Goal: Task Accomplishment & Management: Complete application form

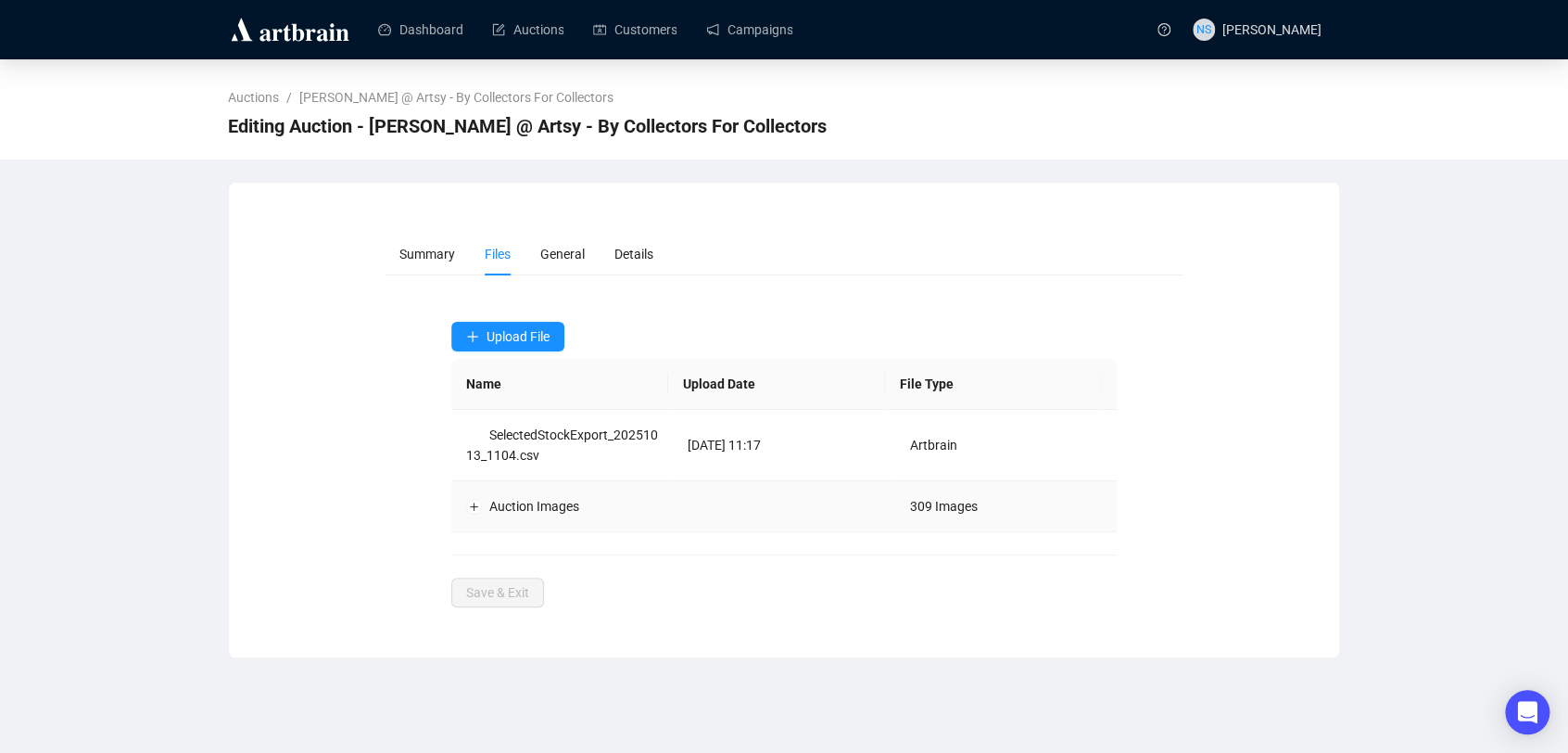
click at [472, 517] on td "Auction Images" at bounding box center [562, 507] width 223 height 51
click at [472, 504] on button "Expand row" at bounding box center [474, 506] width 15 height 15
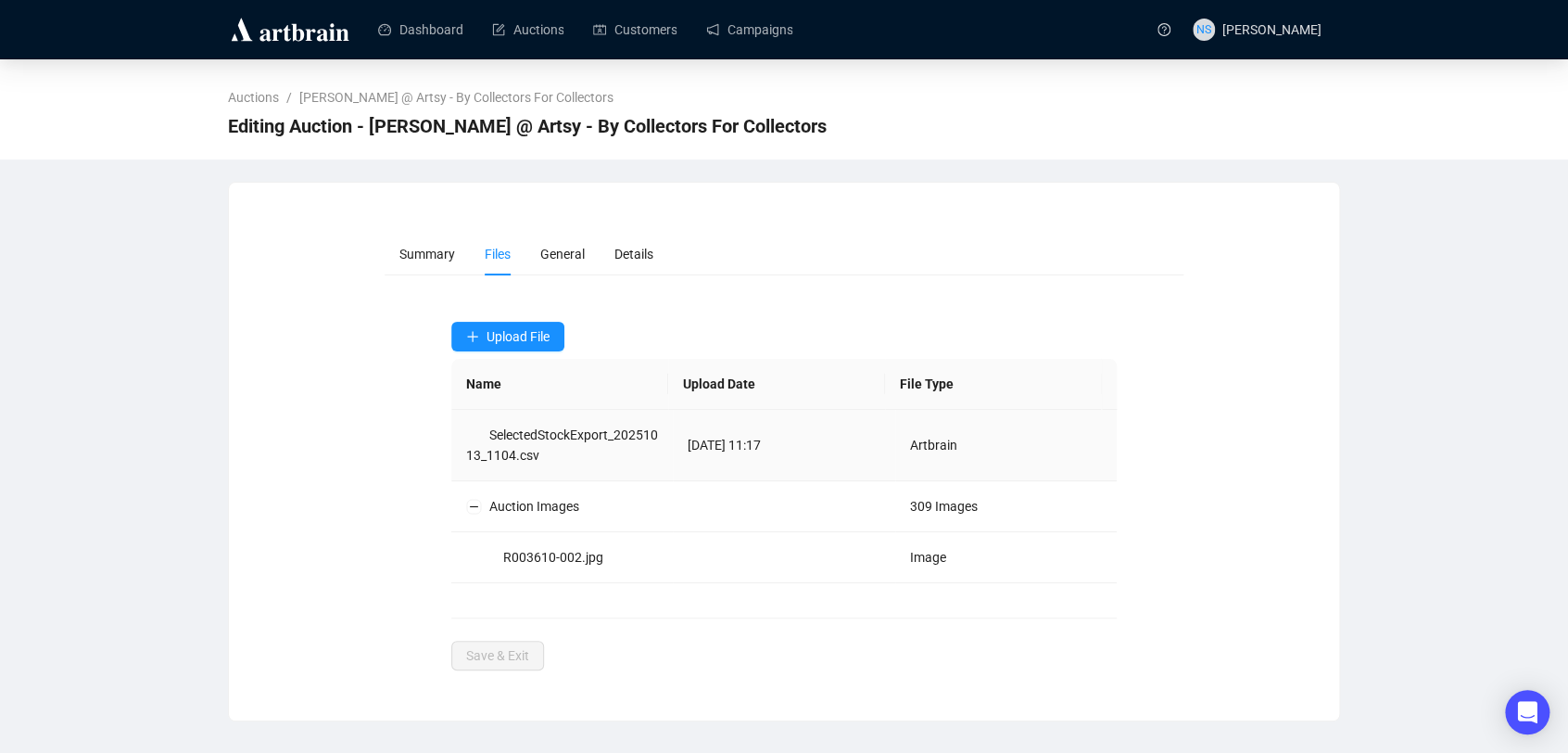
click at [977, 457] on td "Artbrain" at bounding box center [1007, 445] width 223 height 71
click at [425, 247] on span "Summary" at bounding box center [427, 254] width 56 height 15
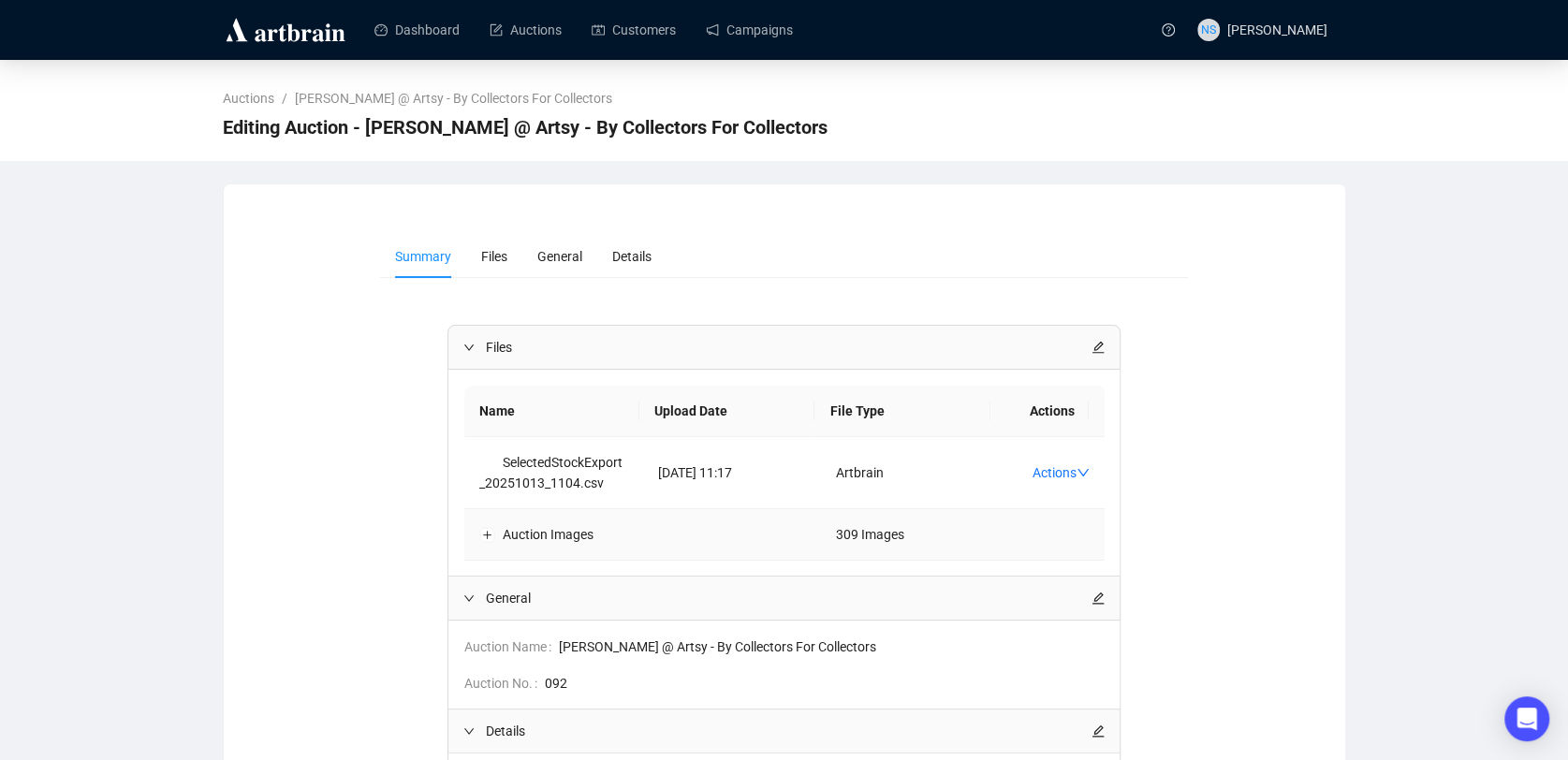
click at [891, 545] on td "309 Images" at bounding box center [910, 534] width 178 height 51
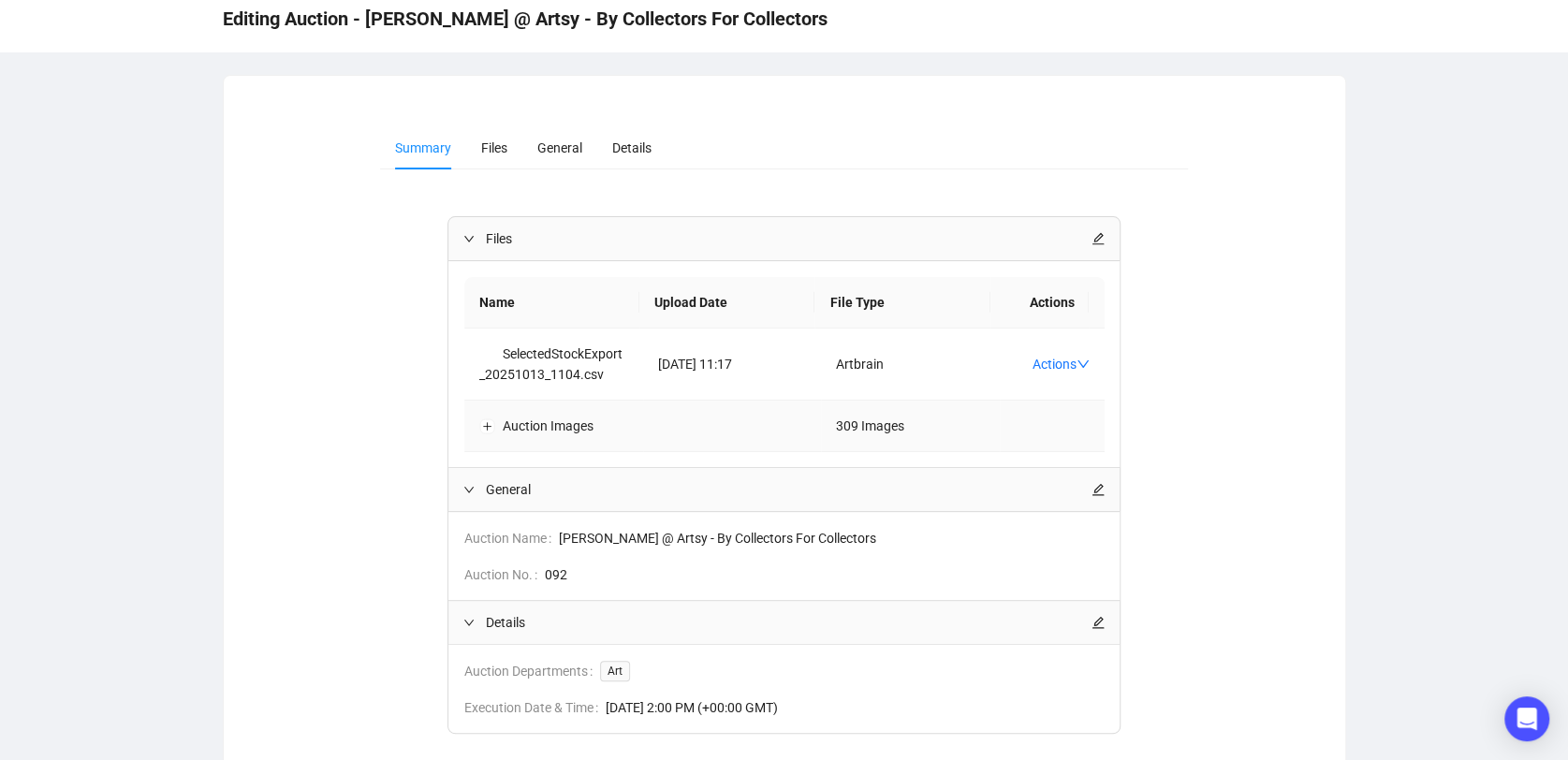
scroll to position [112, 0]
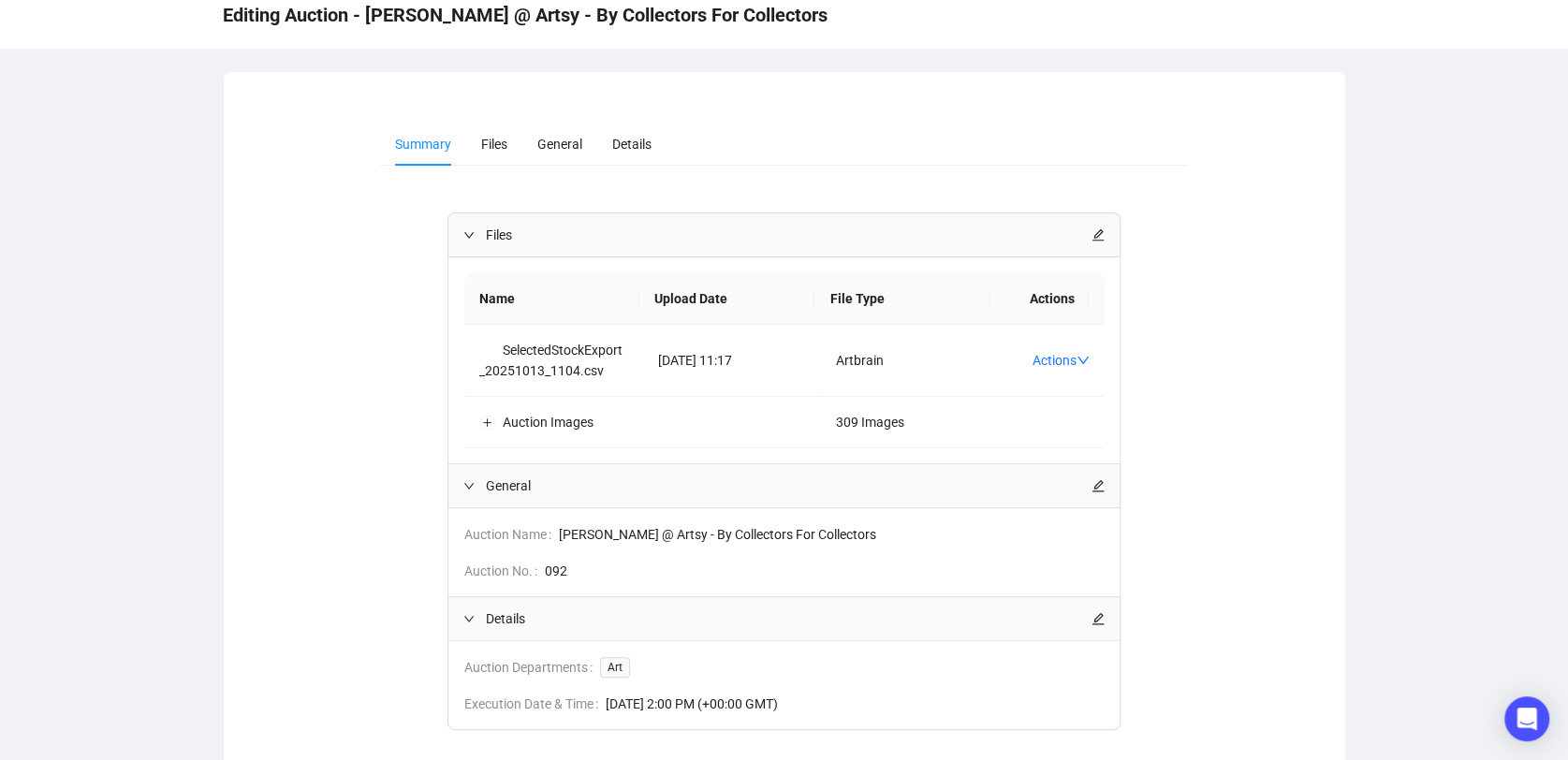
click at [1105, 241] on div "Files" at bounding box center [784, 235] width 672 height 43
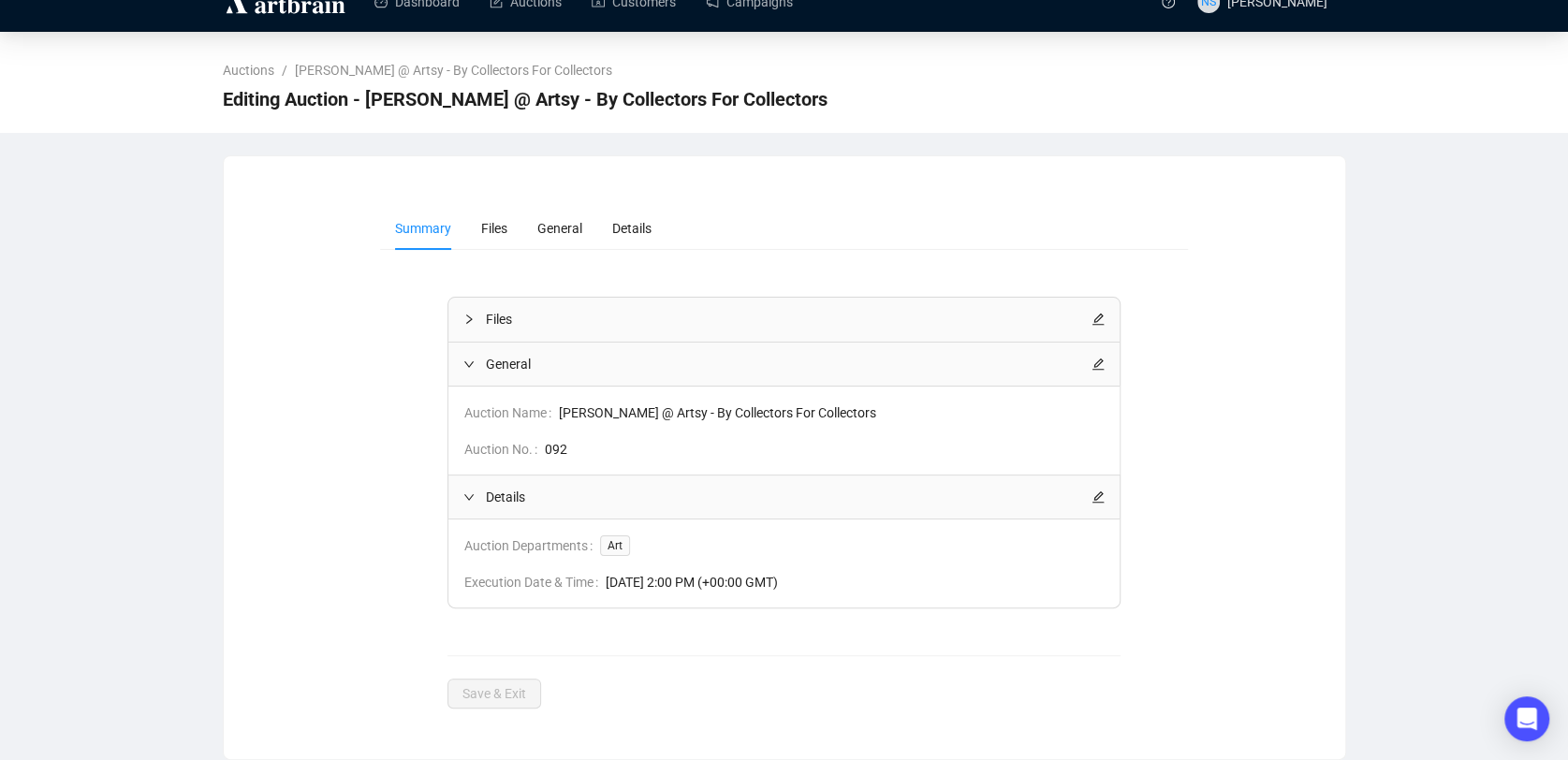
scroll to position [26, 0]
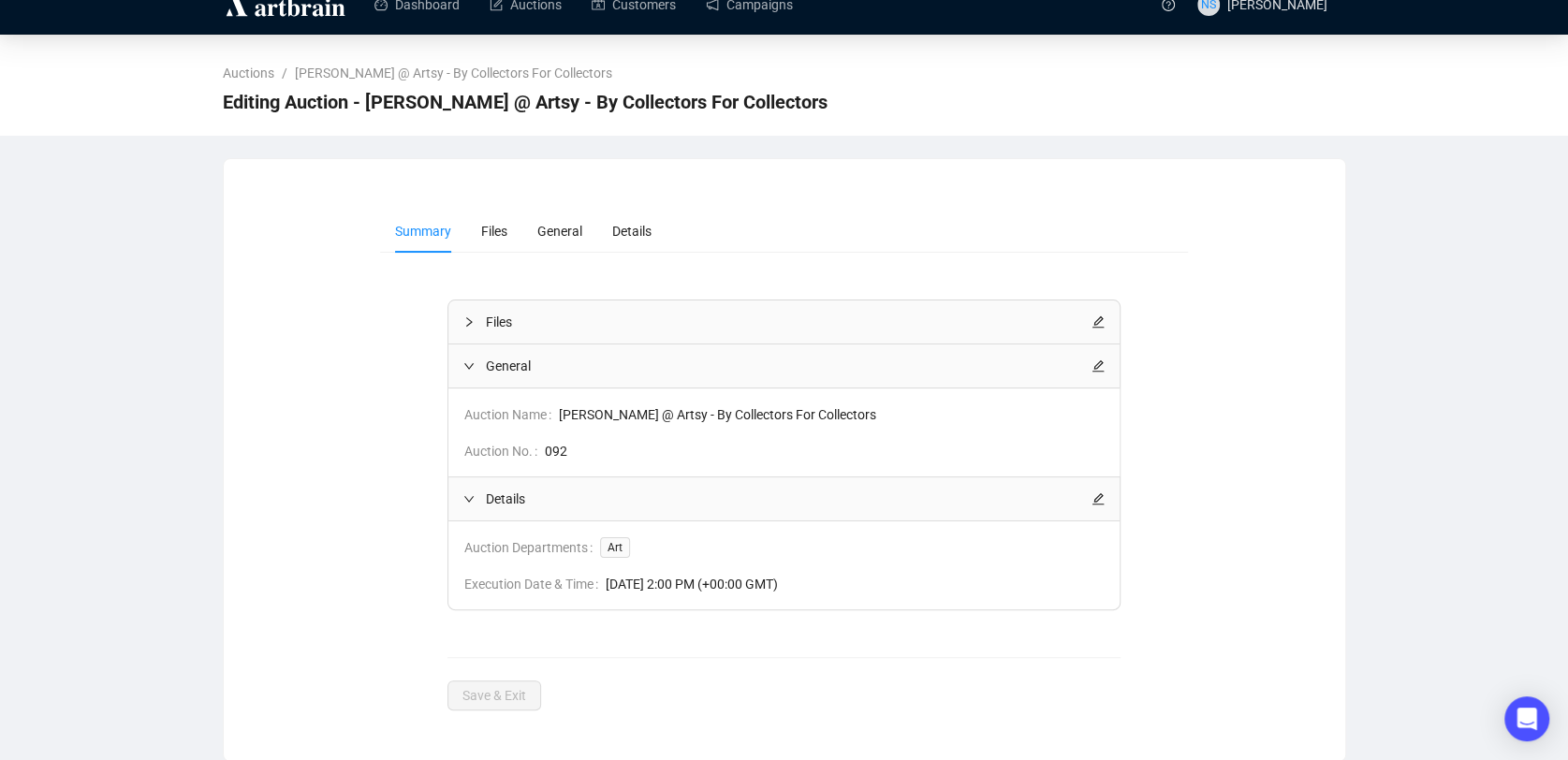
click at [1100, 326] on icon "edit" at bounding box center [1099, 322] width 12 height 12
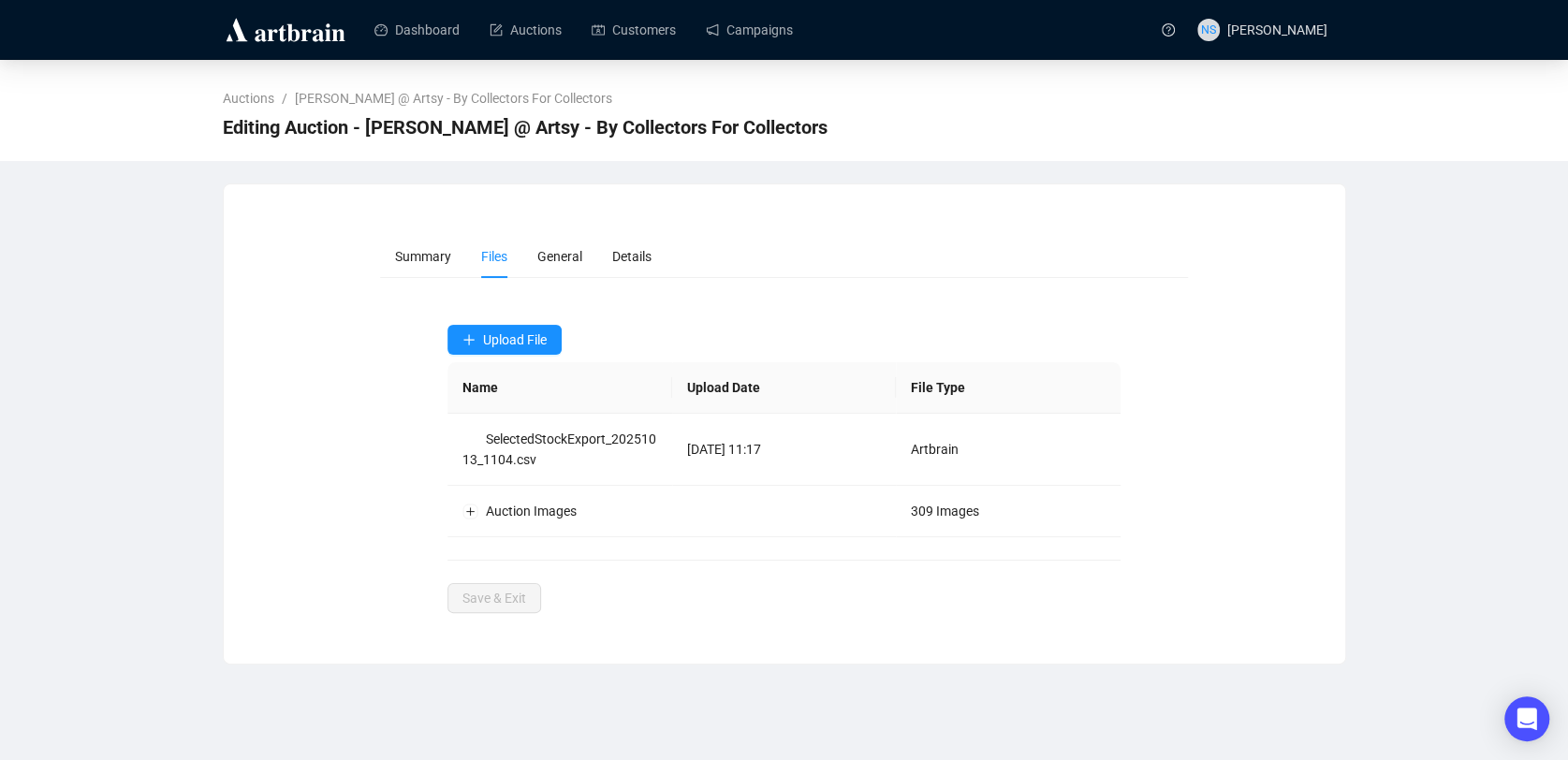
scroll to position [0, 0]
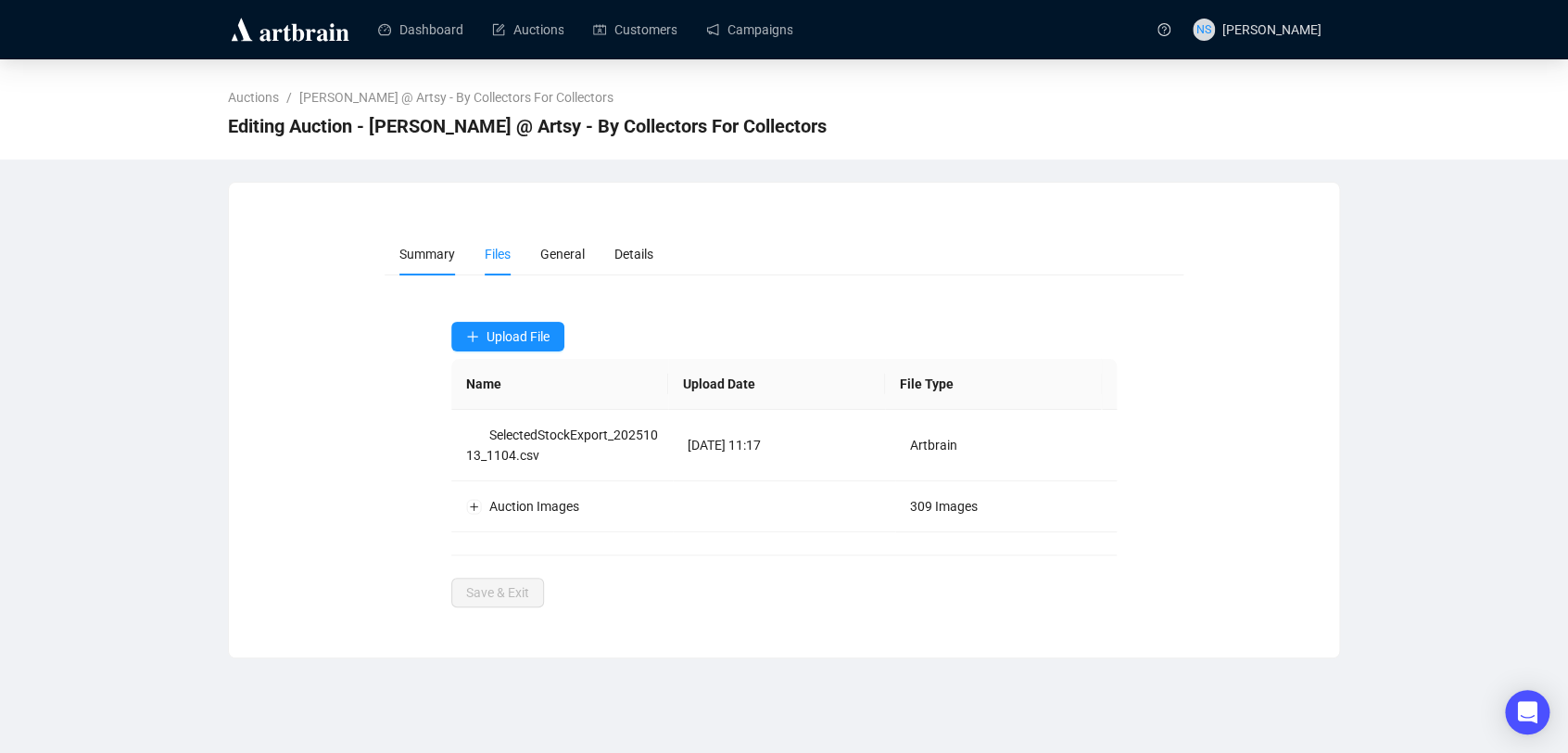
click at [431, 253] on span "Summary" at bounding box center [427, 254] width 56 height 15
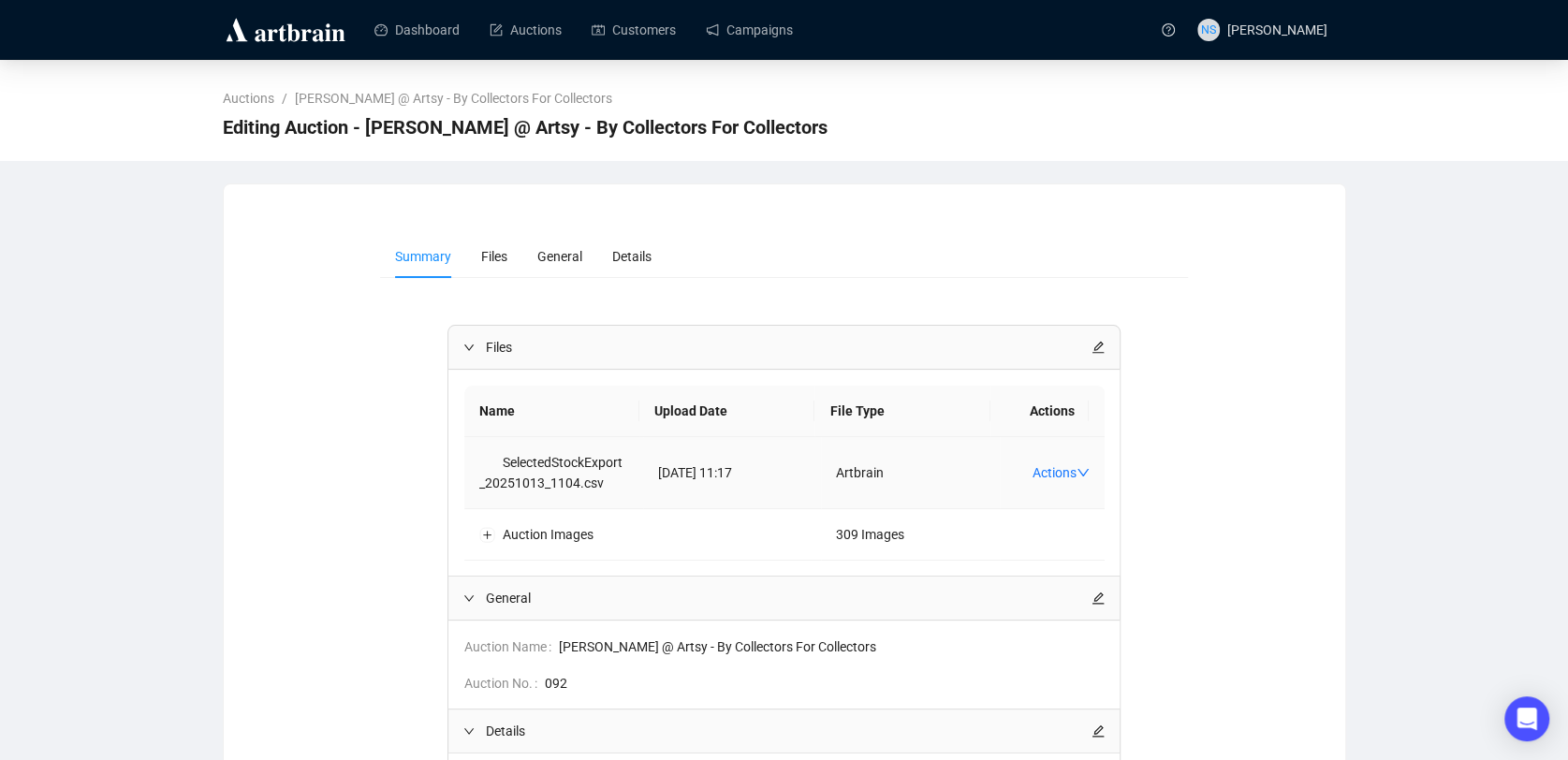
click at [1045, 480] on td "Actions" at bounding box center [1052, 472] width 105 height 72
click at [1041, 473] on link "Actions" at bounding box center [1061, 472] width 57 height 15
click at [562, 268] on li "General" at bounding box center [560, 256] width 75 height 43
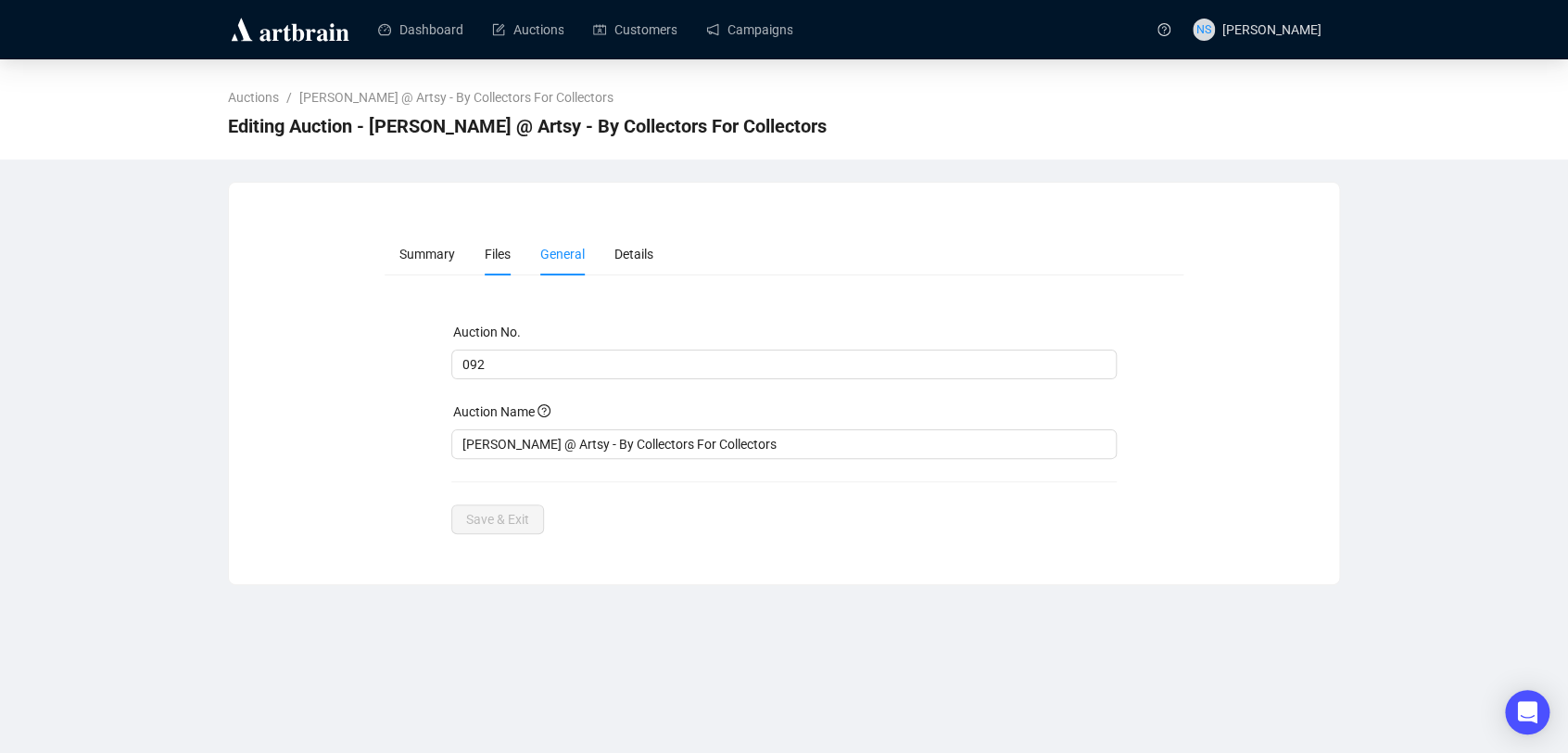
click at [504, 262] on span "Files" at bounding box center [498, 254] width 26 height 15
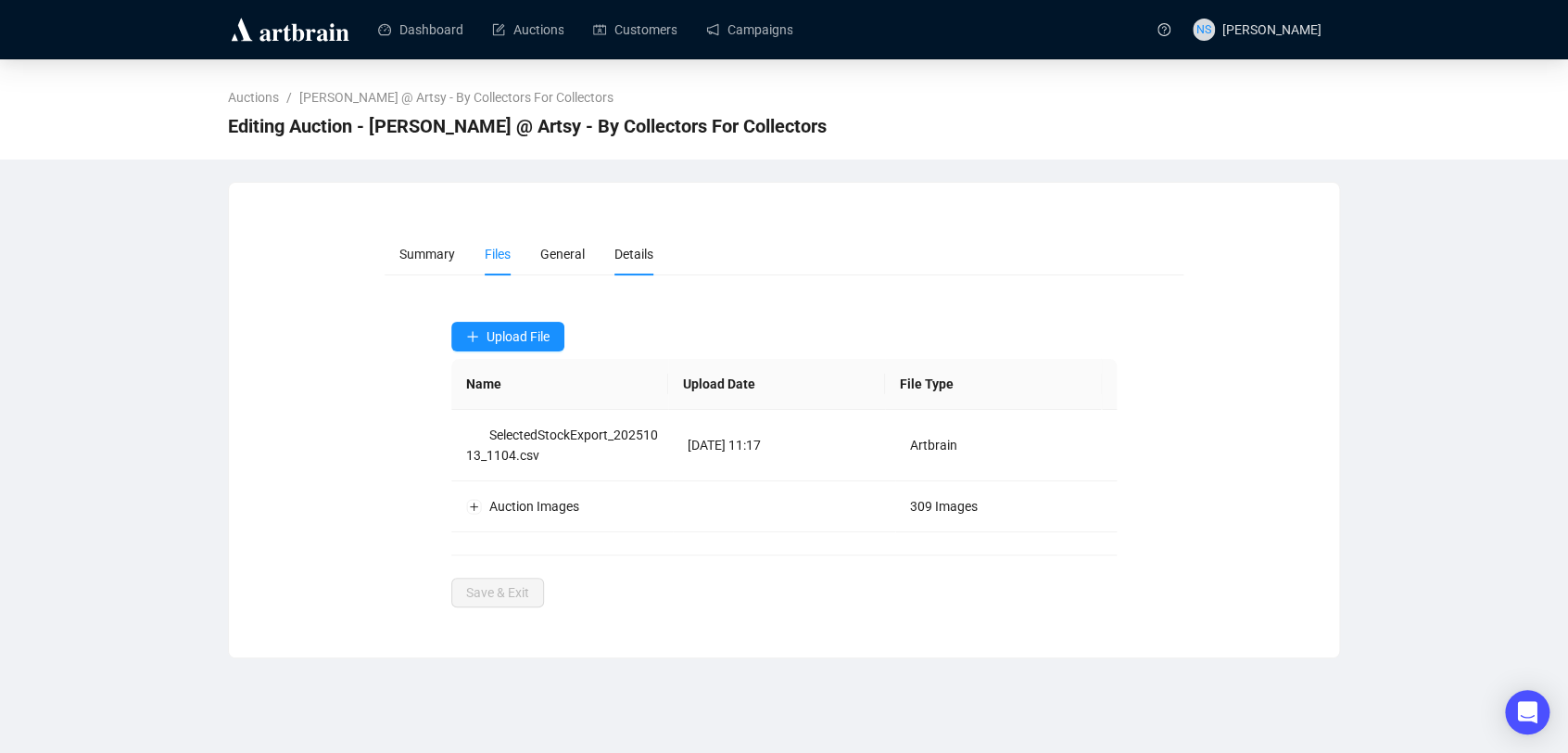
click at [632, 260] on span "Details" at bounding box center [634, 254] width 39 height 15
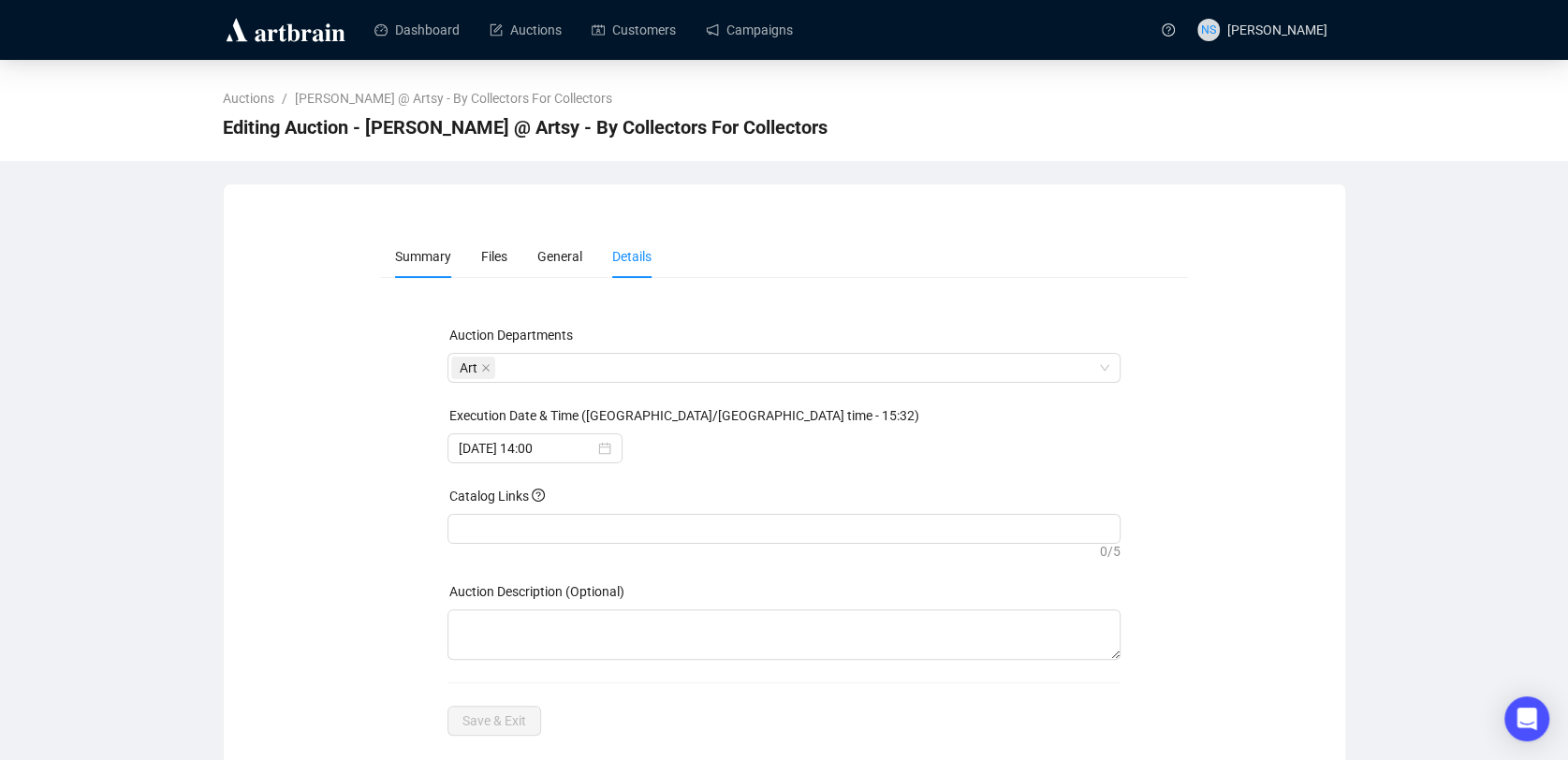
click at [439, 266] on li "Summary" at bounding box center [422, 256] width 86 height 43
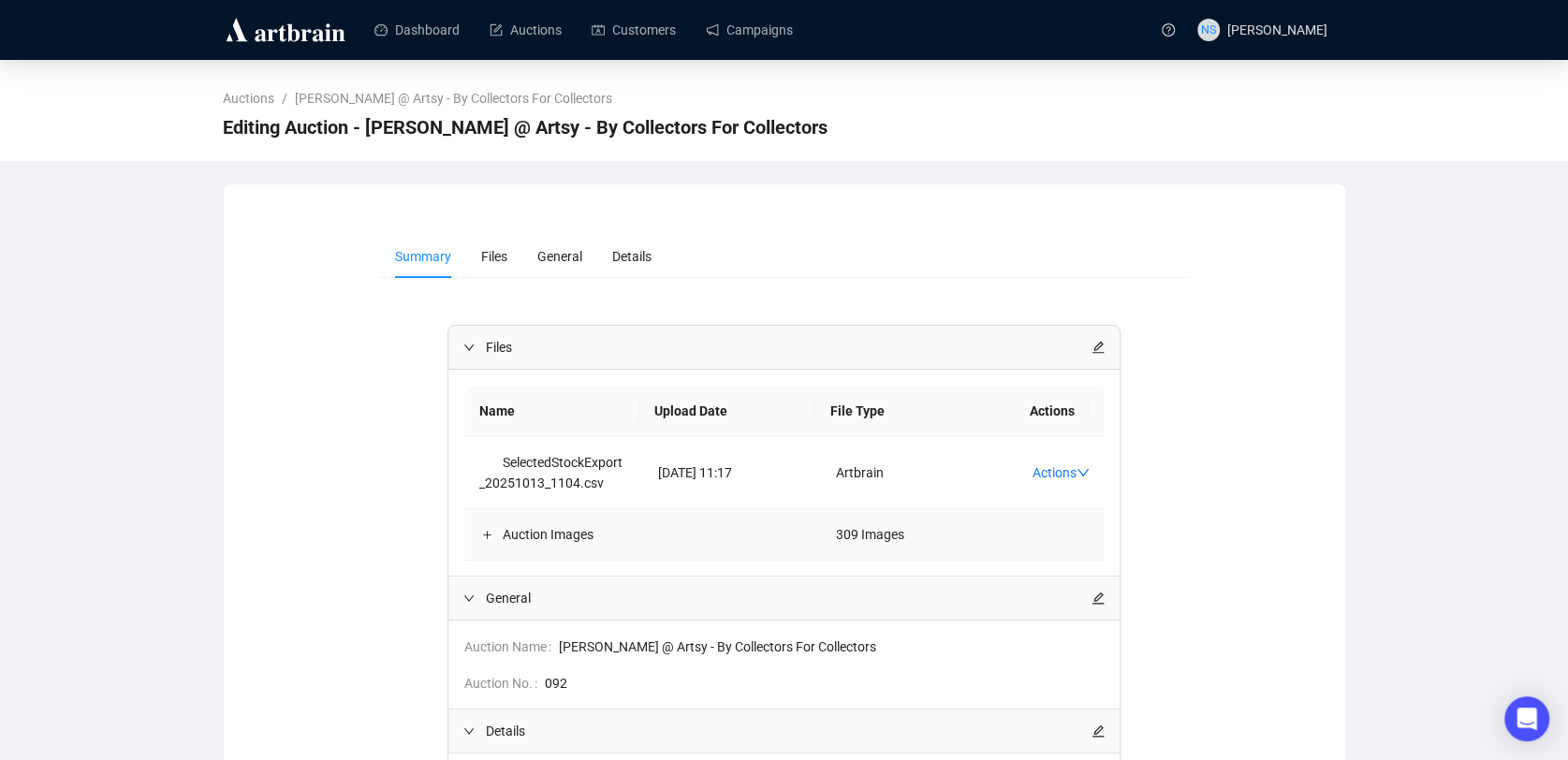
click at [921, 536] on td "309 Images" at bounding box center [910, 534] width 178 height 51
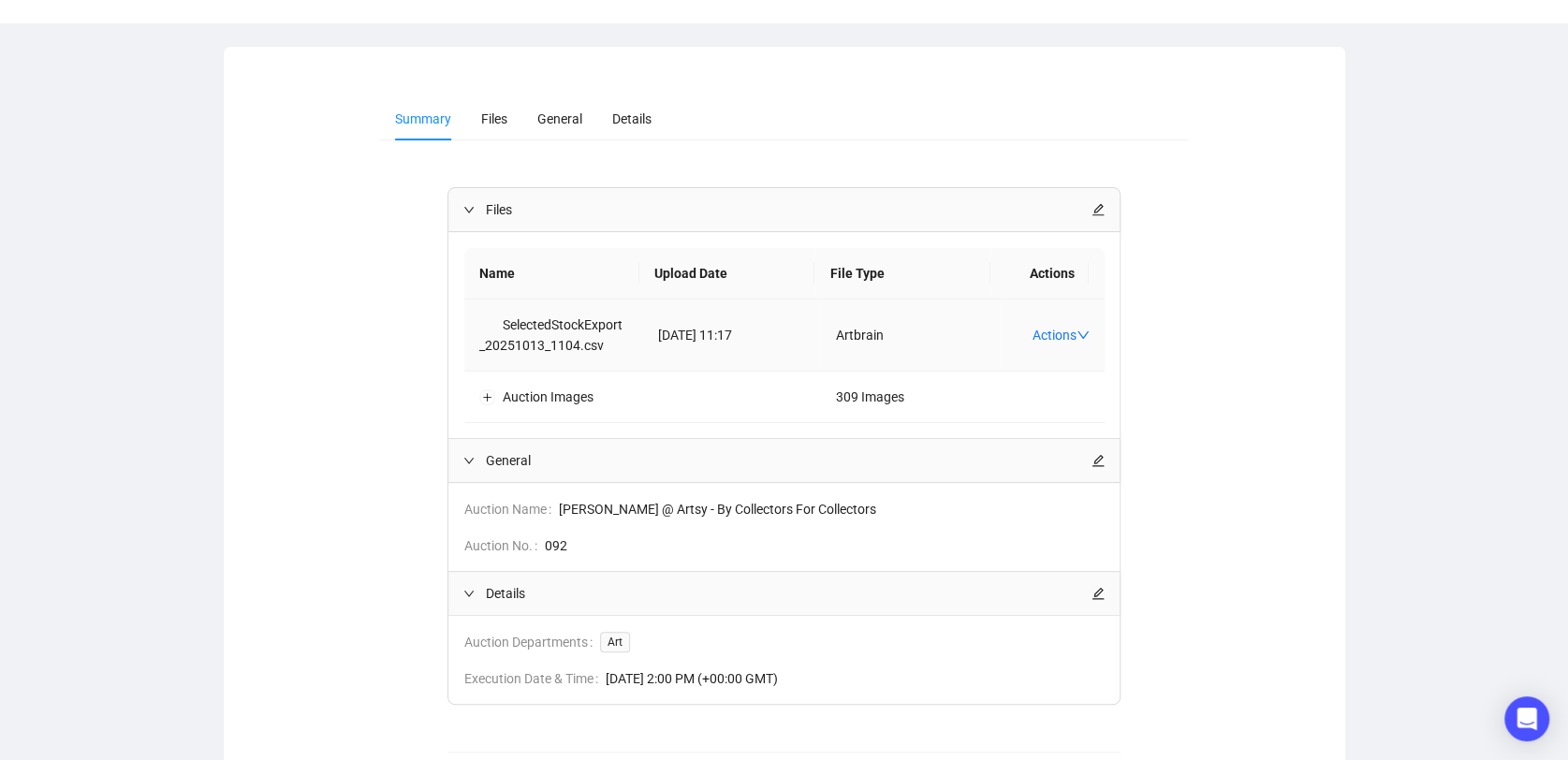
scroll to position [137, 0]
click at [564, 409] on td "Auction Images" at bounding box center [553, 398] width 178 height 51
click at [488, 383] on td "Auction Images" at bounding box center [553, 398] width 178 height 51
click at [491, 402] on button "Expand row" at bounding box center [487, 397] width 15 height 15
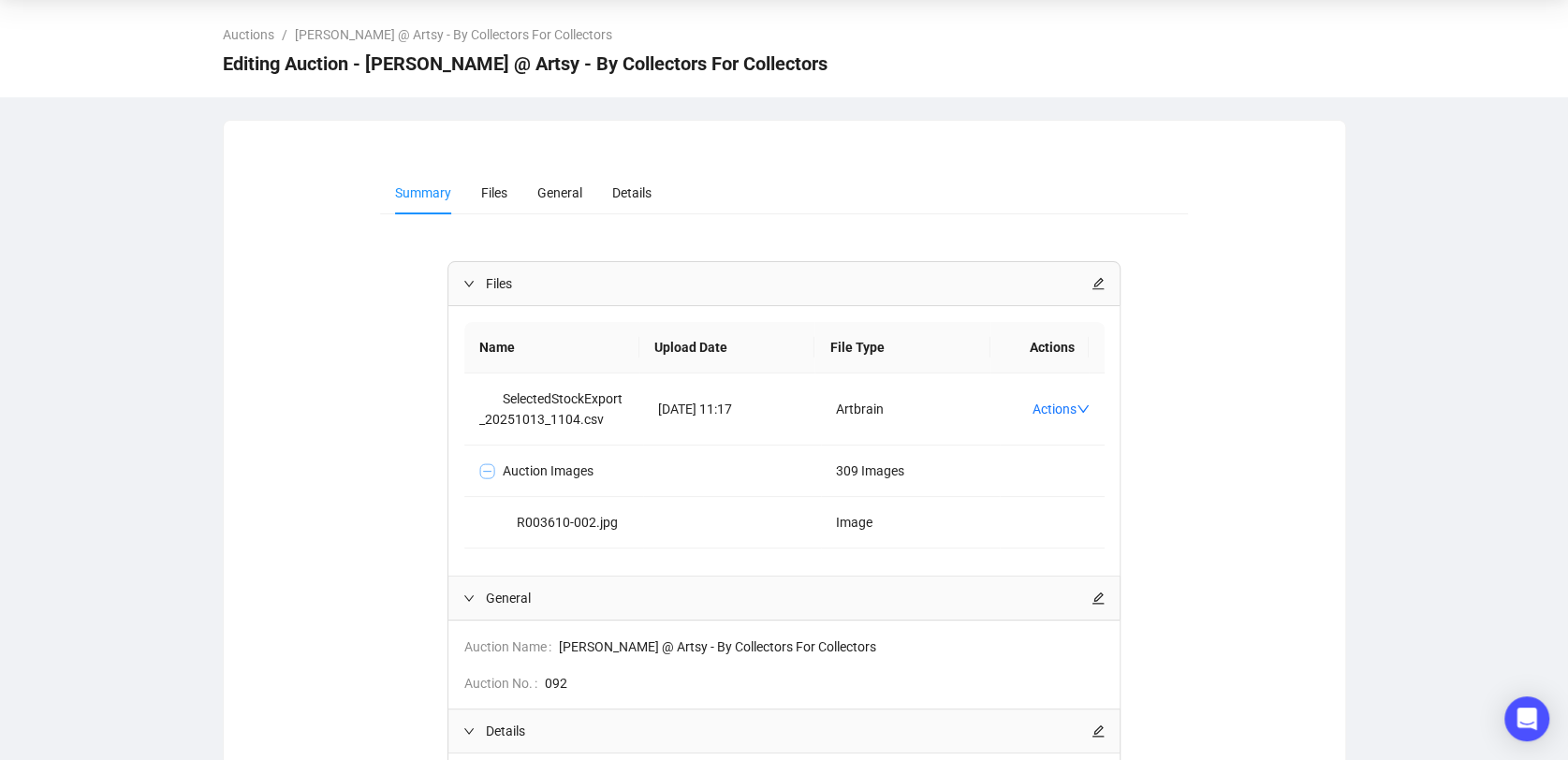
scroll to position [8, 0]
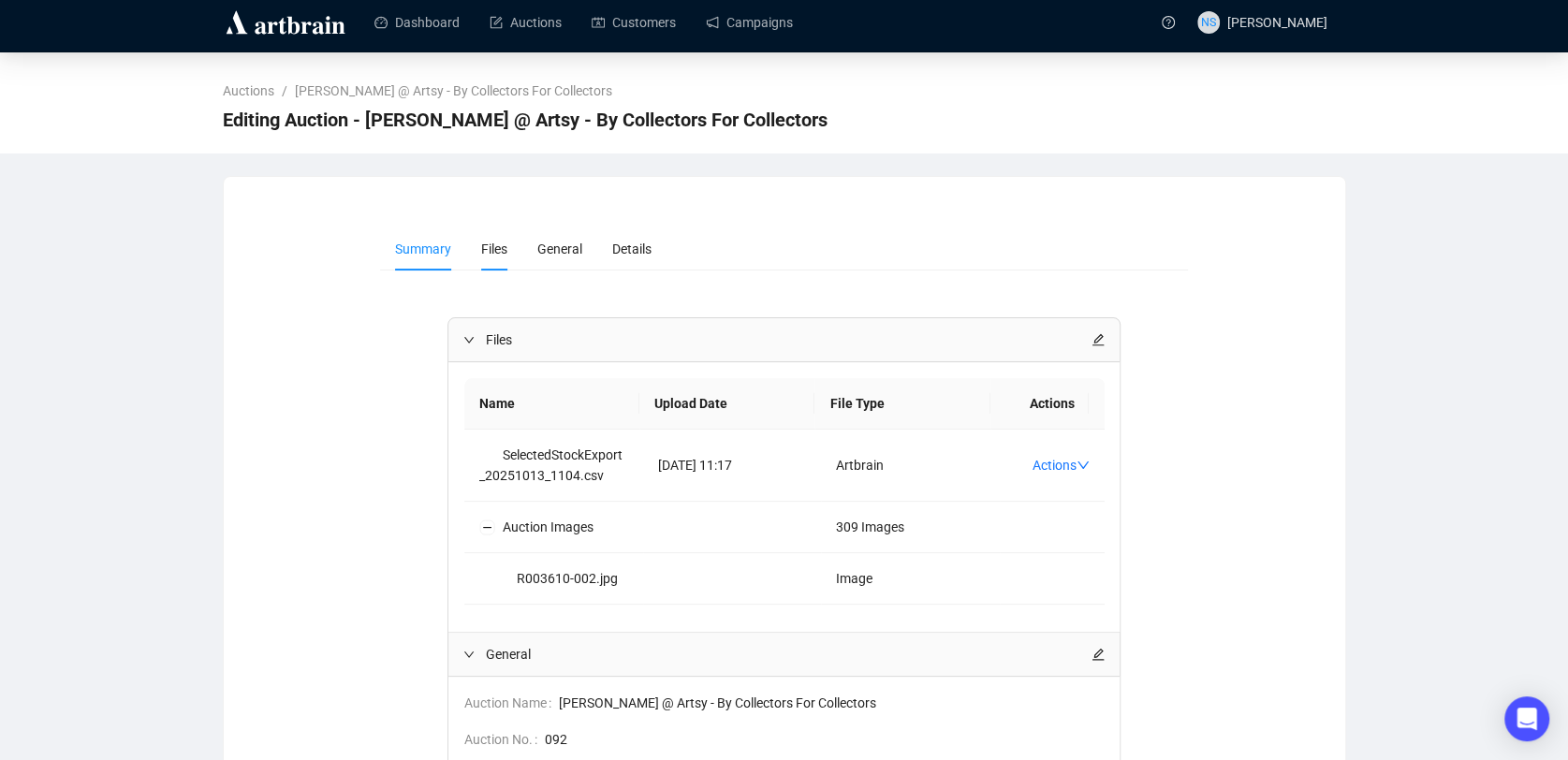
click at [493, 242] on span "Files" at bounding box center [494, 248] width 27 height 15
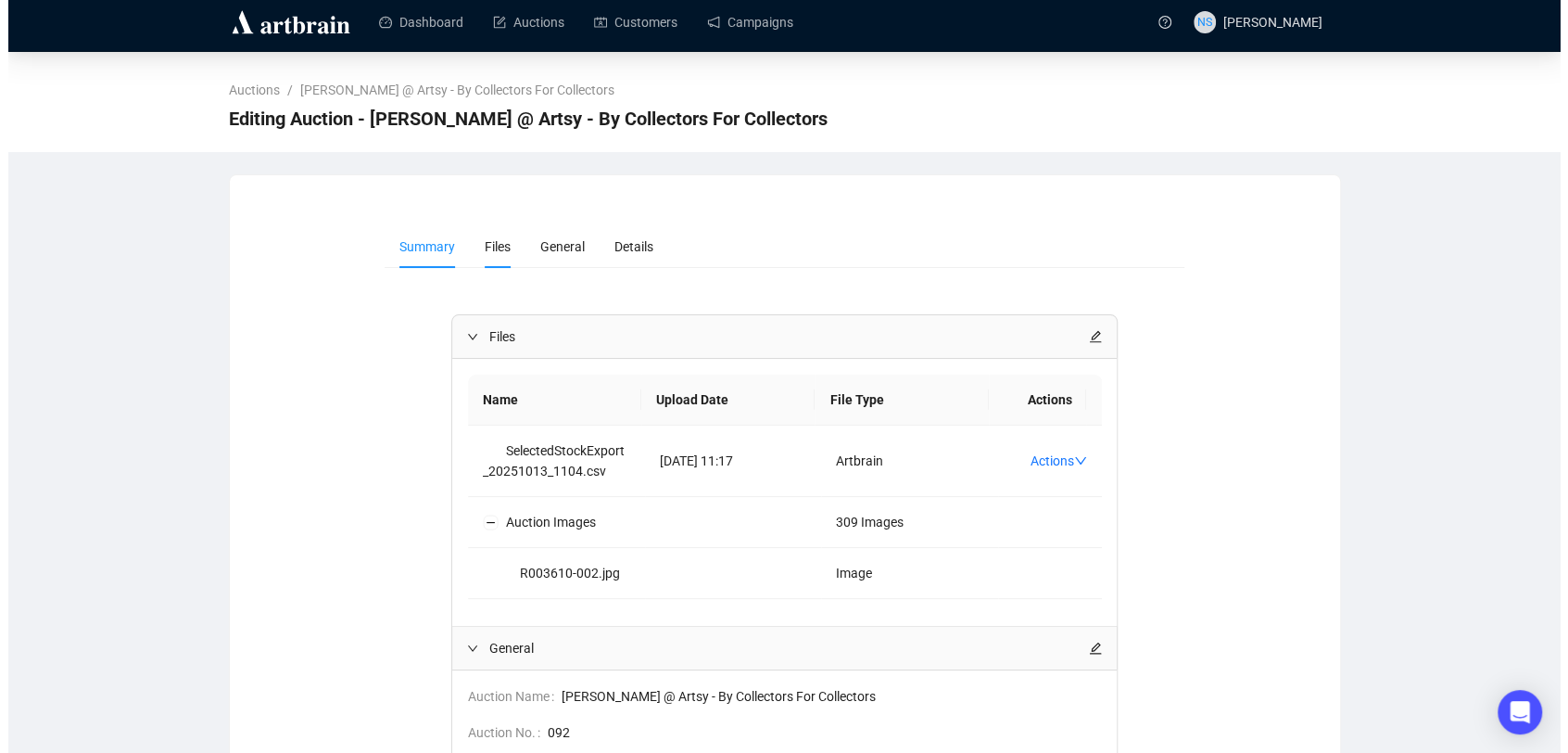
scroll to position [0, 0]
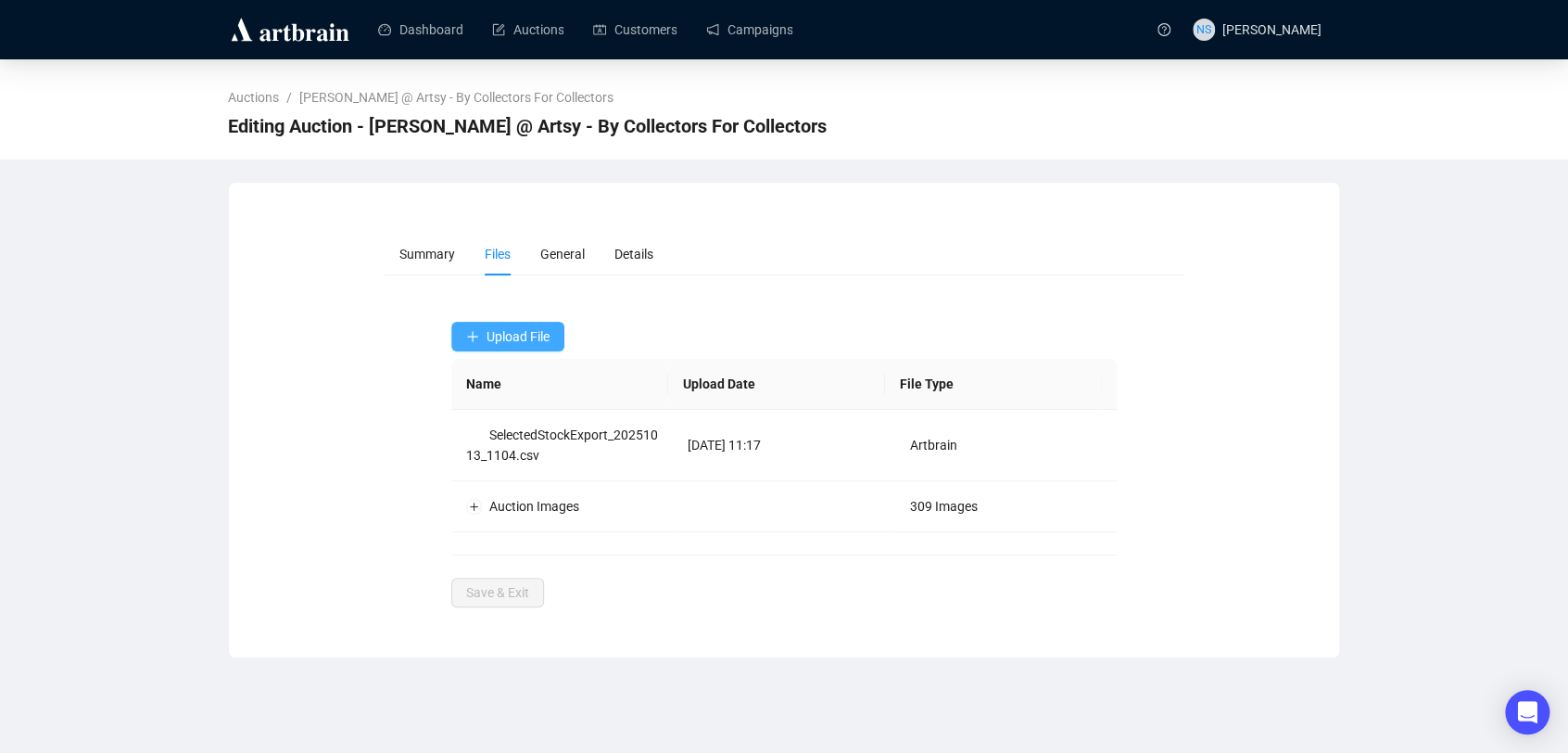
click at [472, 333] on icon "plus" at bounding box center [472, 336] width 1 height 10
click at [484, 499] on li "Images" at bounding box center [507, 500] width 106 height 29
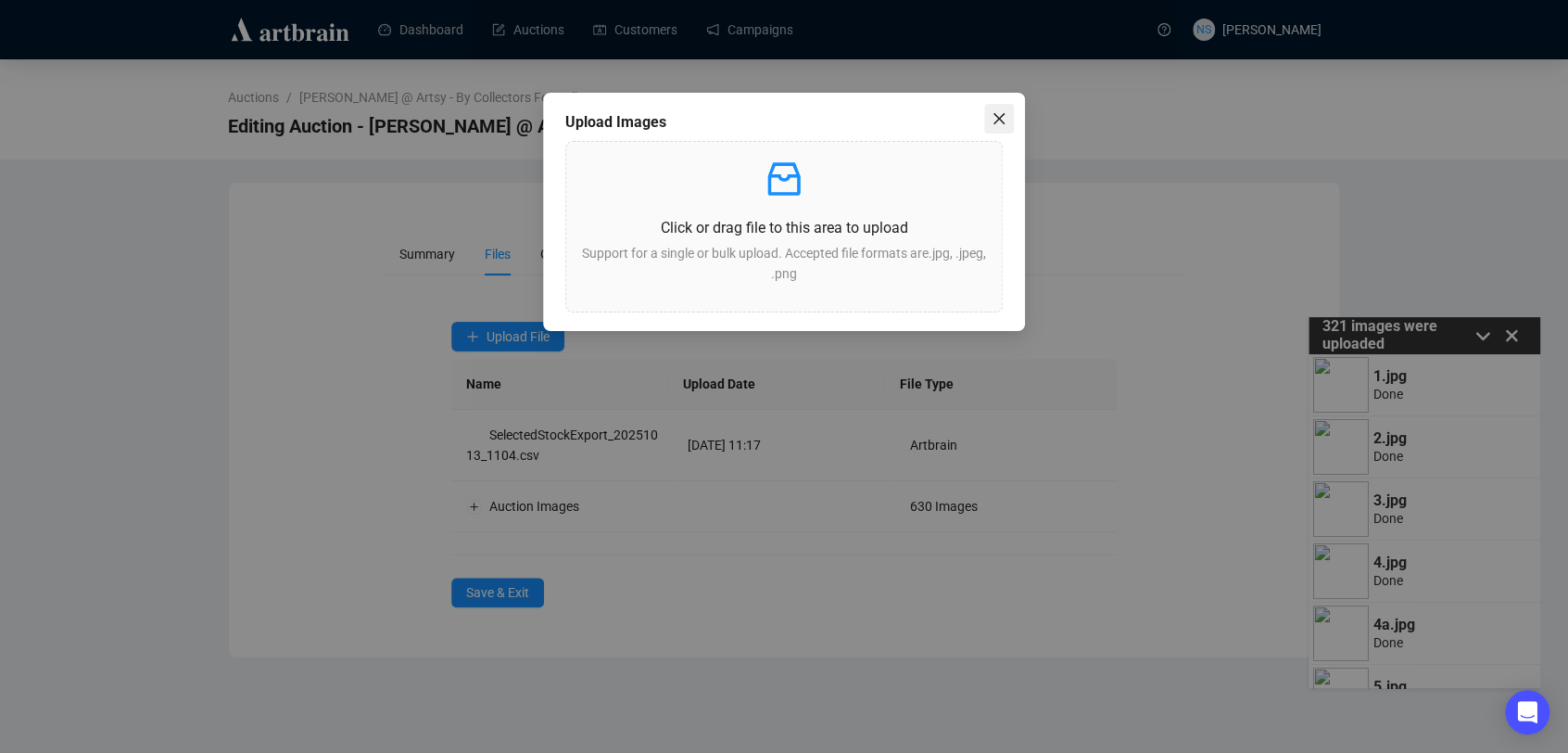
click at [999, 119] on icon "close" at bounding box center [999, 118] width 11 height 11
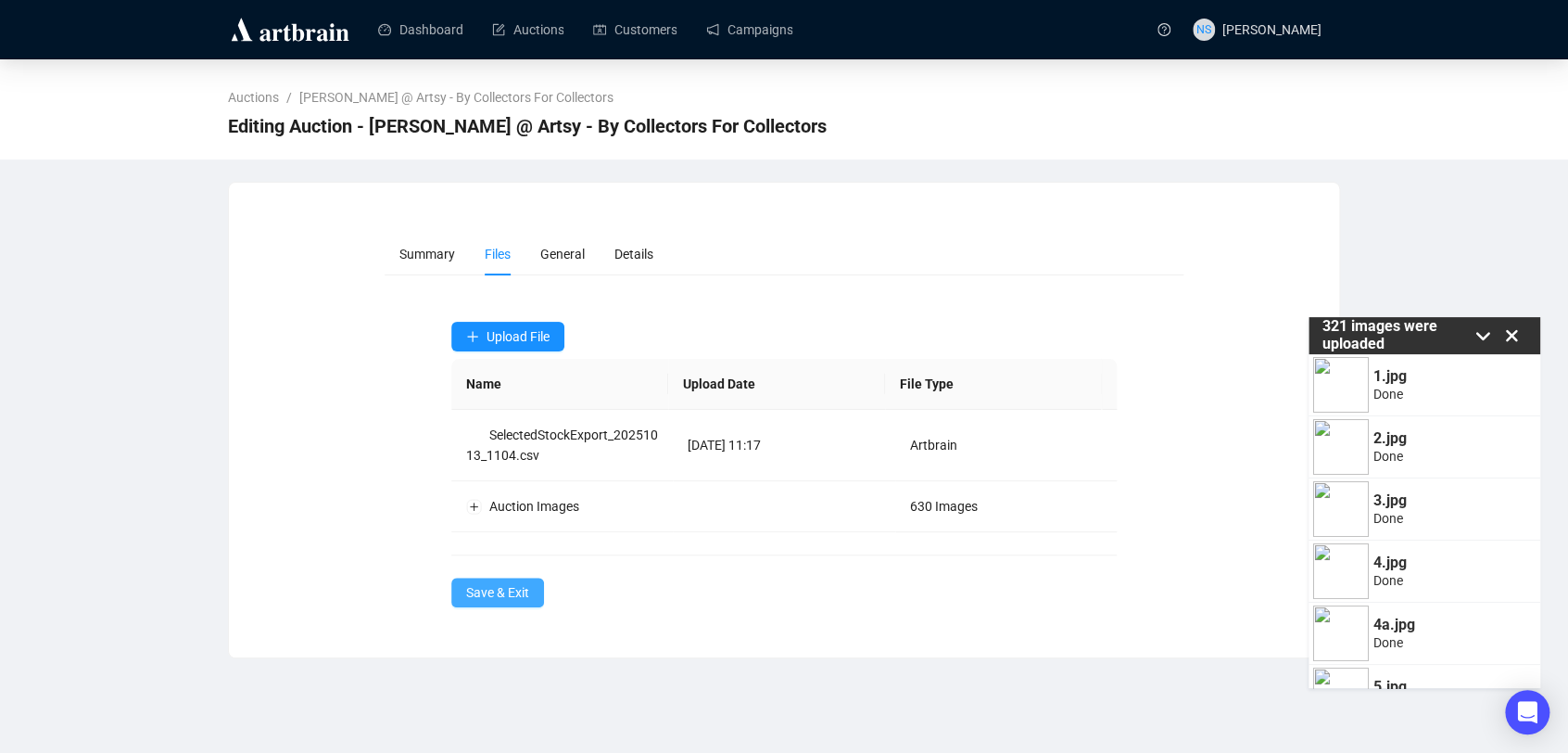
click at [512, 579] on button "Save & Exit" at bounding box center [497, 592] width 93 height 29
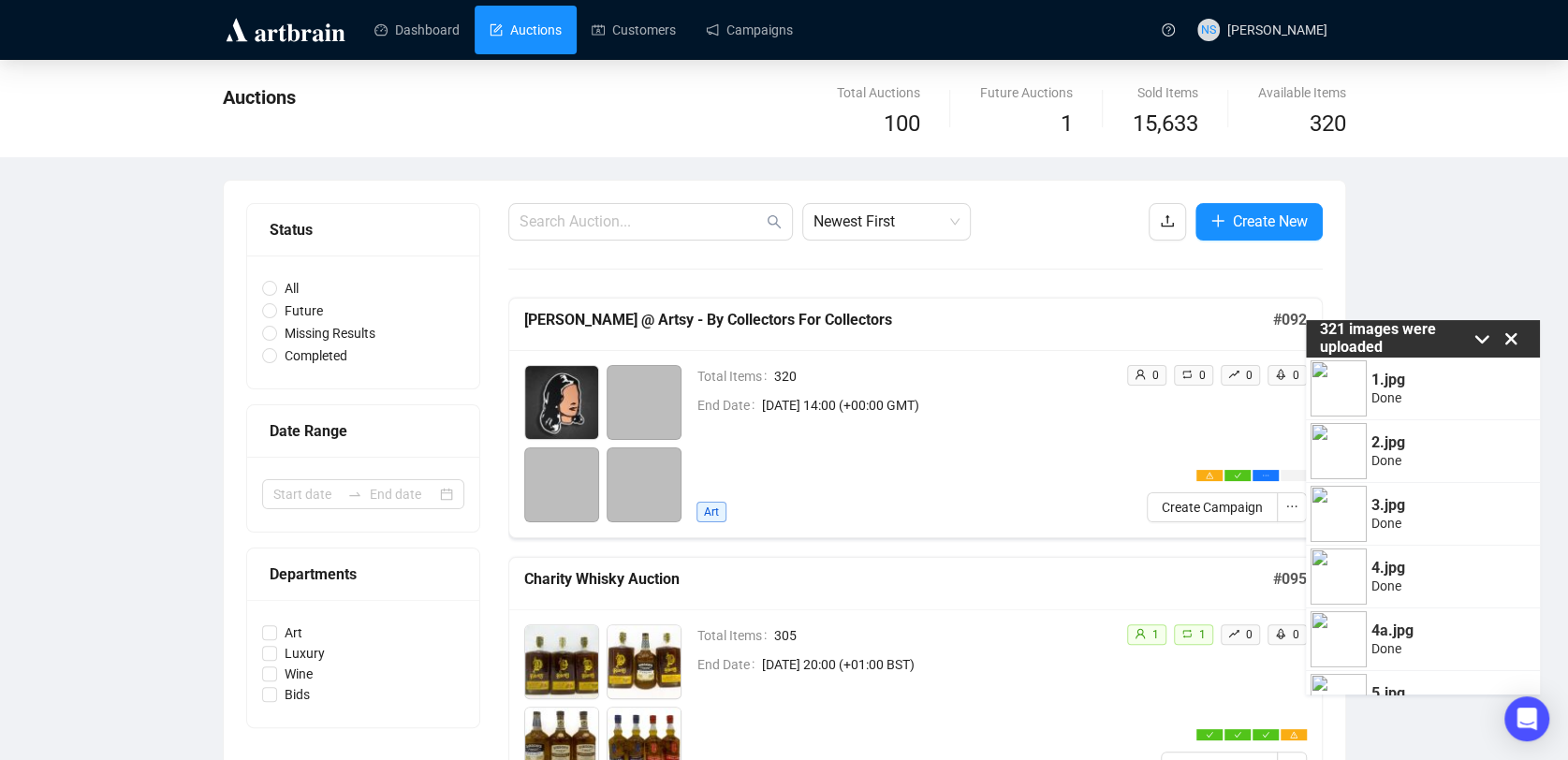
click at [1525, 342] on icon at bounding box center [1511, 338] width 28 height 28
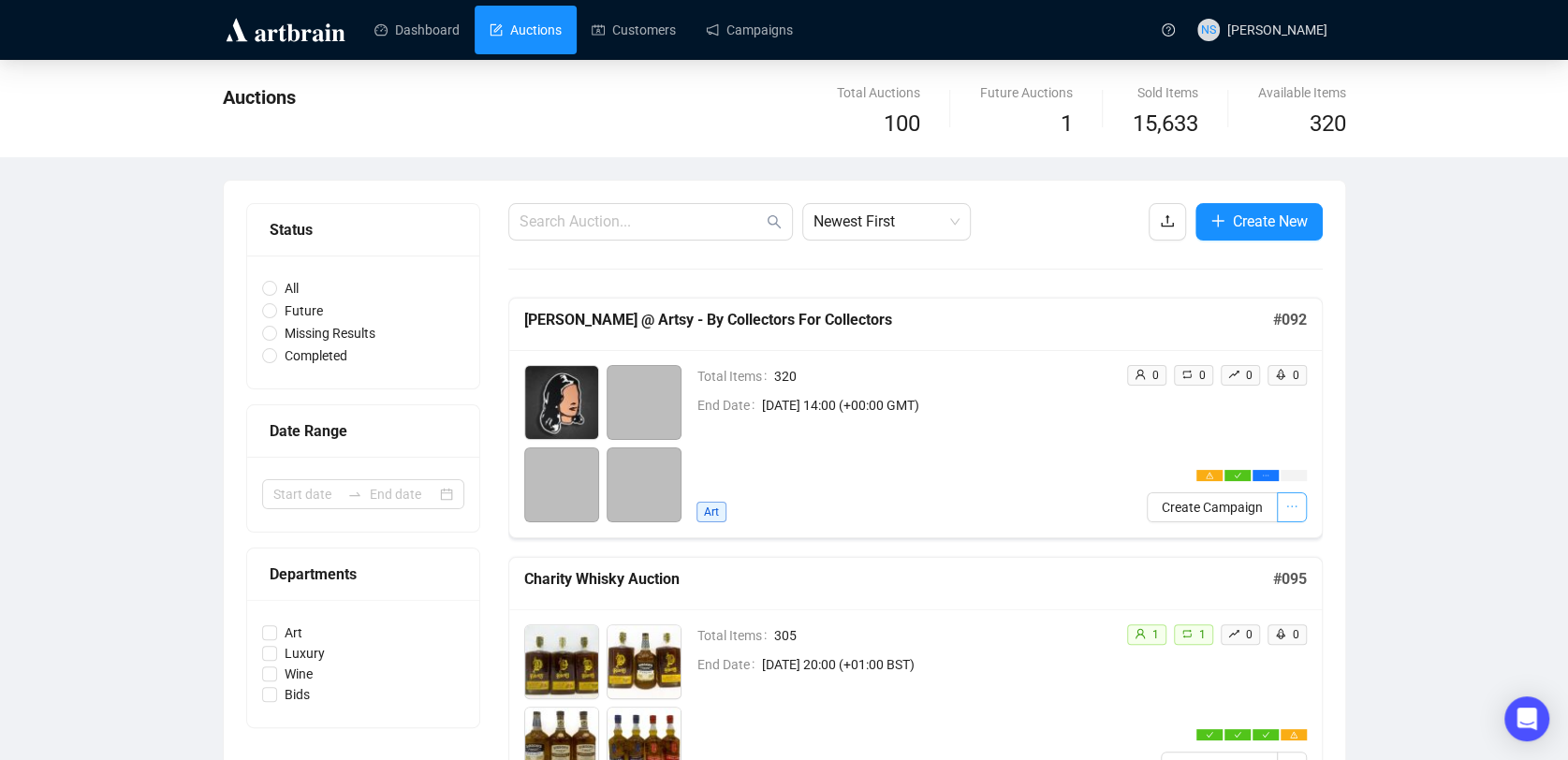
click at [1298, 515] on button "button" at bounding box center [1292, 507] width 30 height 30
click at [1294, 510] on icon "ellipsis" at bounding box center [1292, 506] width 13 height 13
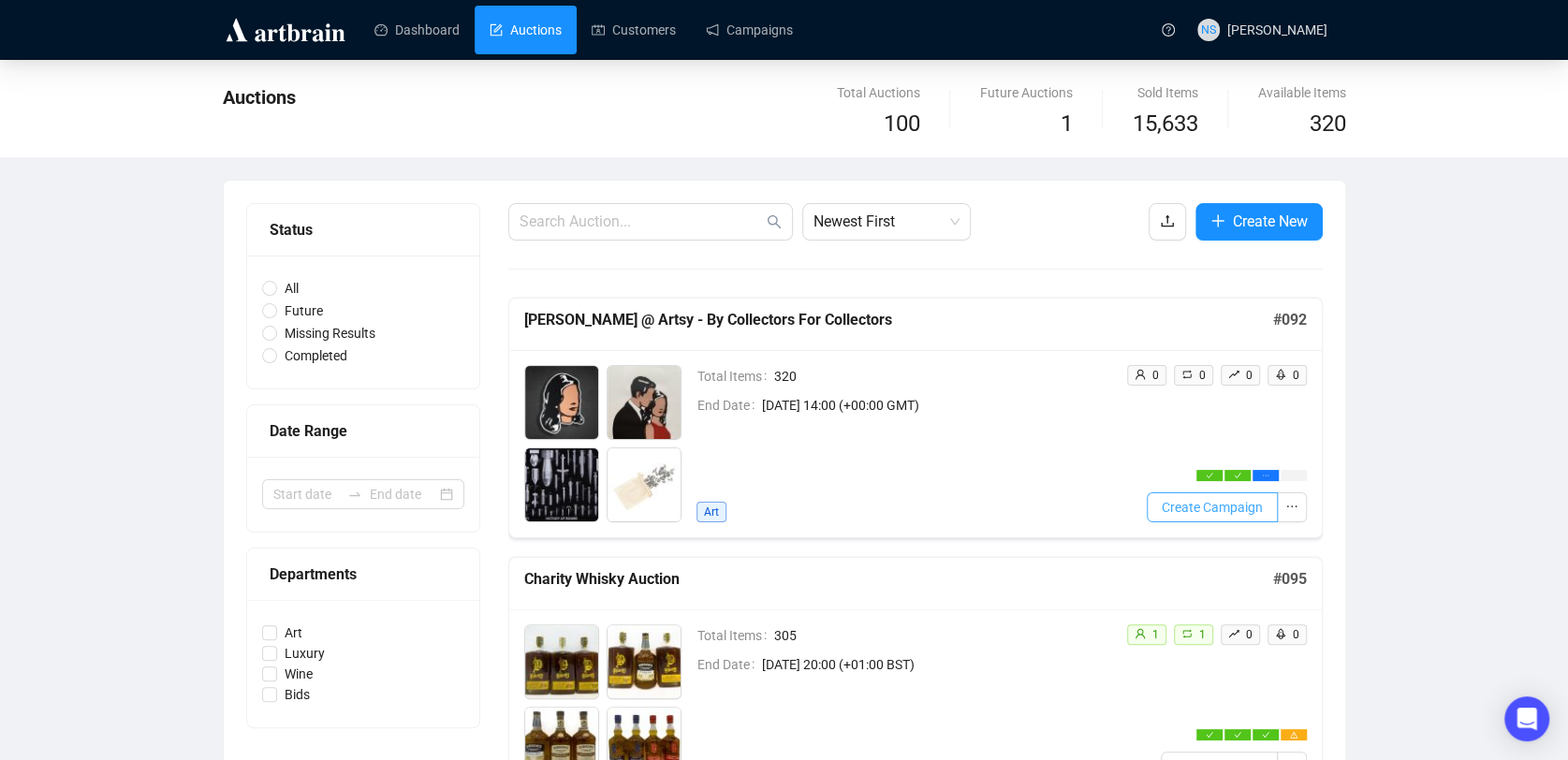
click at [1196, 508] on span "Create Campaign" at bounding box center [1212, 507] width 102 height 21
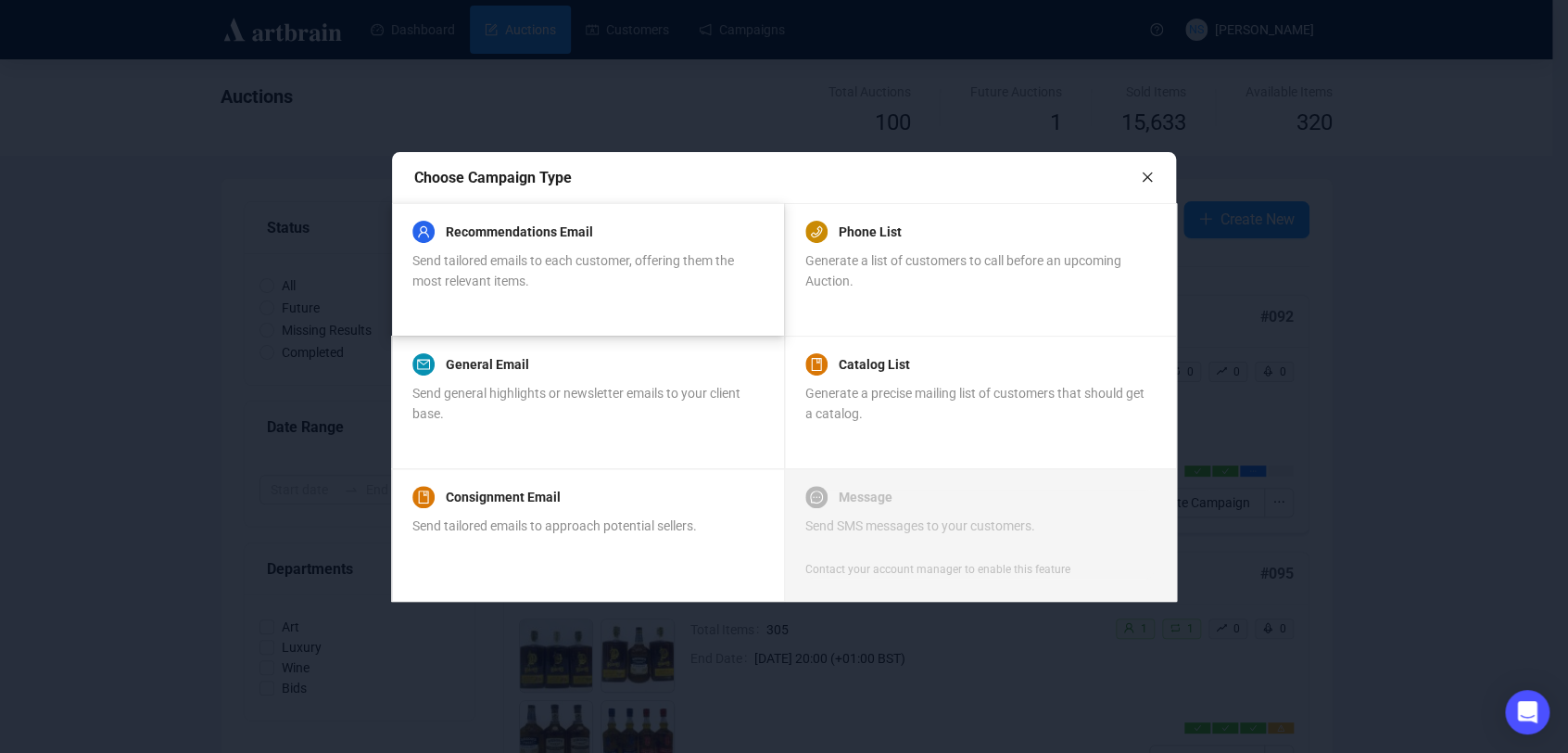
click at [537, 270] on div "Send tailored emails to each customer, offering them the most relevant items." at bounding box center [587, 271] width 350 height 41
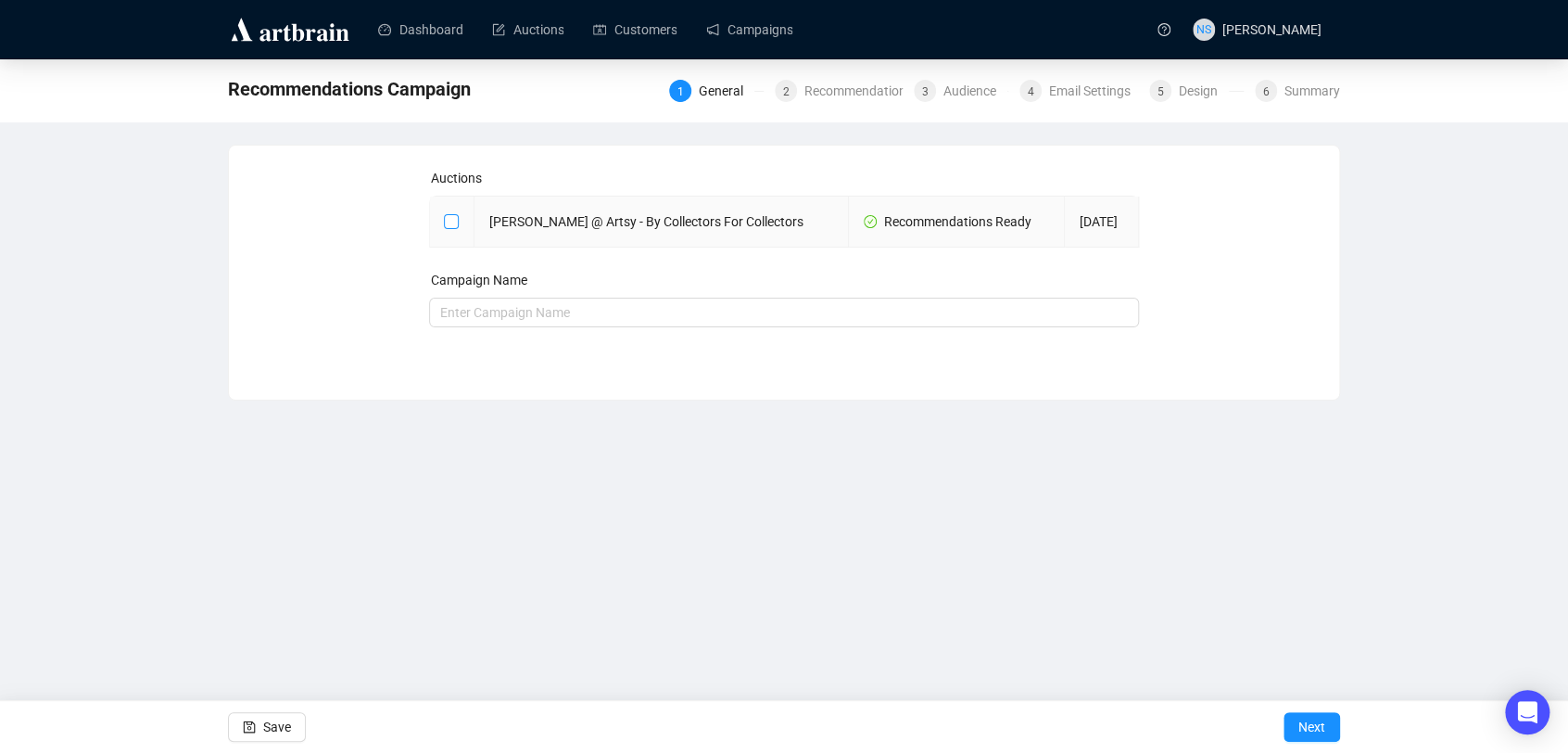
click at [453, 228] on span at bounding box center [451, 221] width 15 height 15
click at [453, 228] on input "checkbox" at bounding box center [450, 220] width 13 height 13
checkbox input "true"
type input "[PERSON_NAME] @ Artsy - By Collectors For Collectors Campaign"
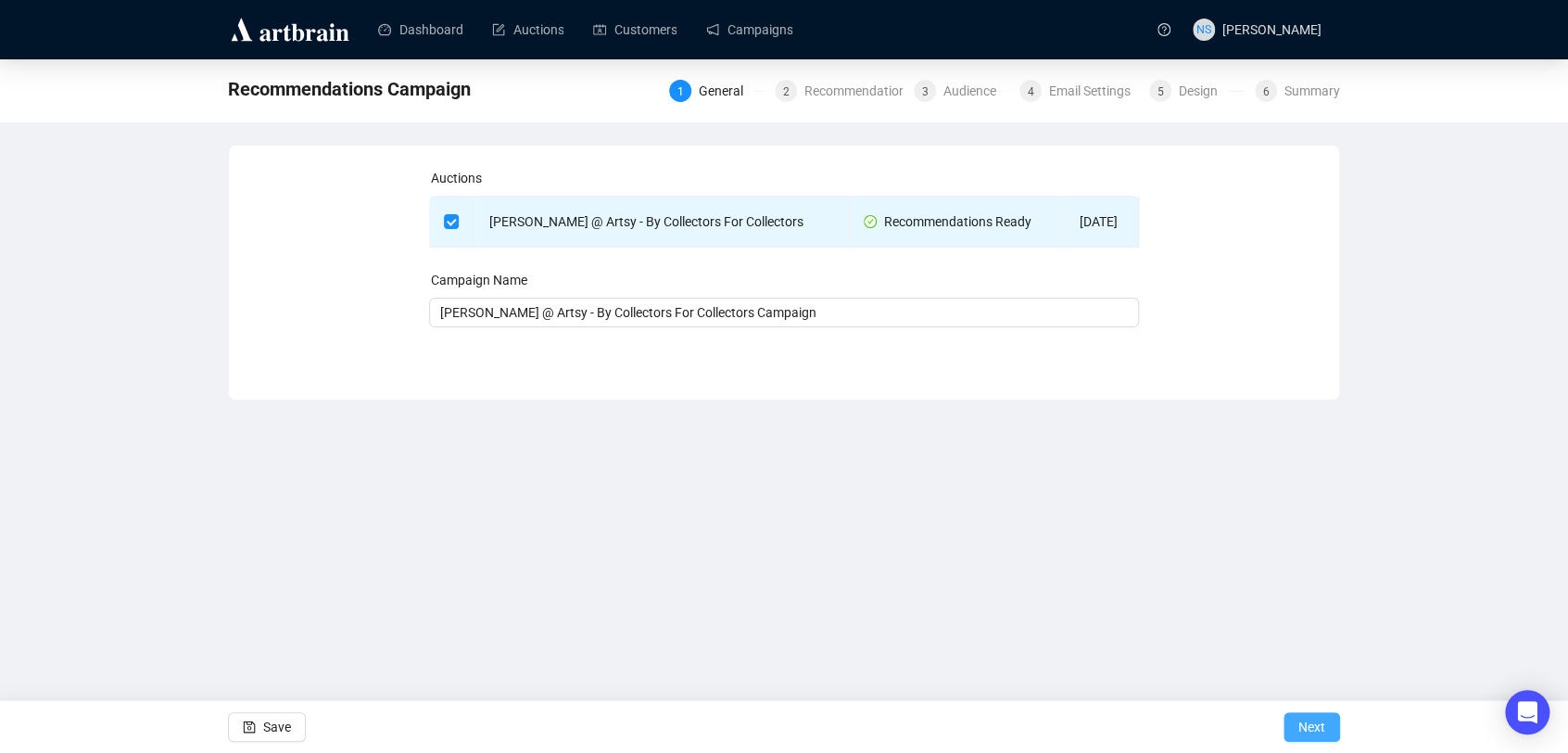
click at [1299, 727] on span "Next" at bounding box center [1312, 727] width 27 height 52
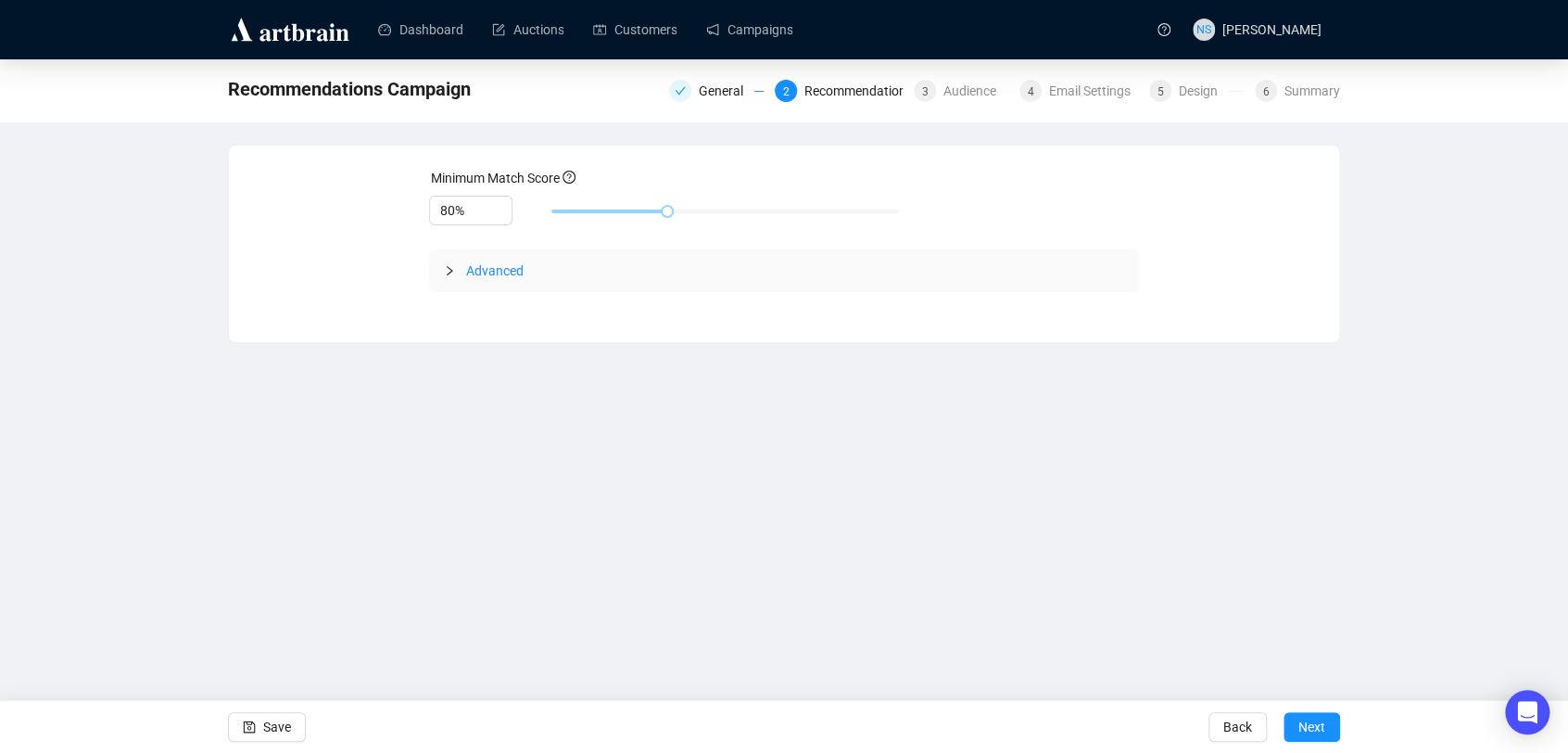
click at [1328, 742] on div "Back Next" at bounding box center [1274, 727] width 132 height 52
click at [1308, 732] on span "Next" at bounding box center [1312, 727] width 27 height 52
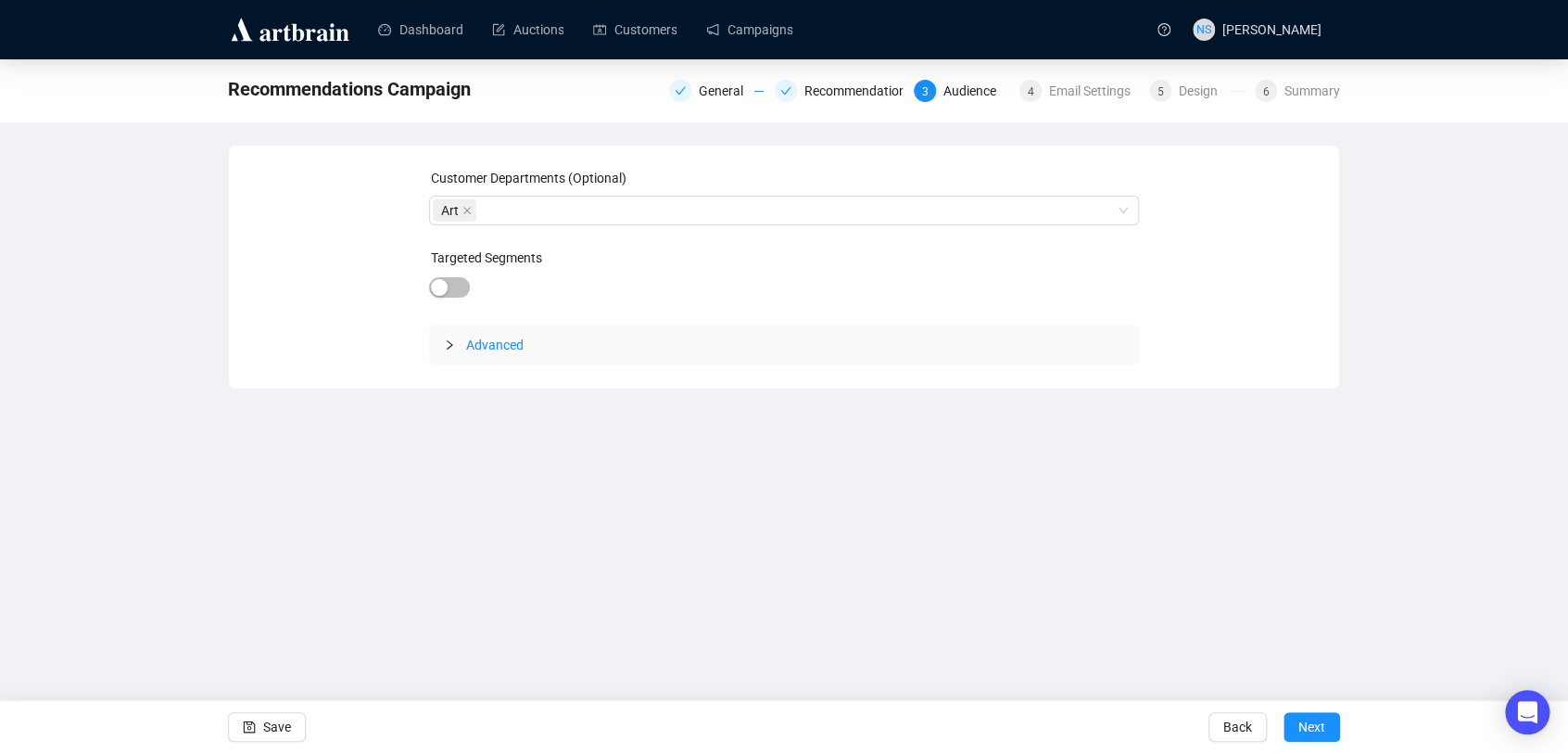
click at [1308, 732] on span "Next" at bounding box center [1312, 727] width 27 height 52
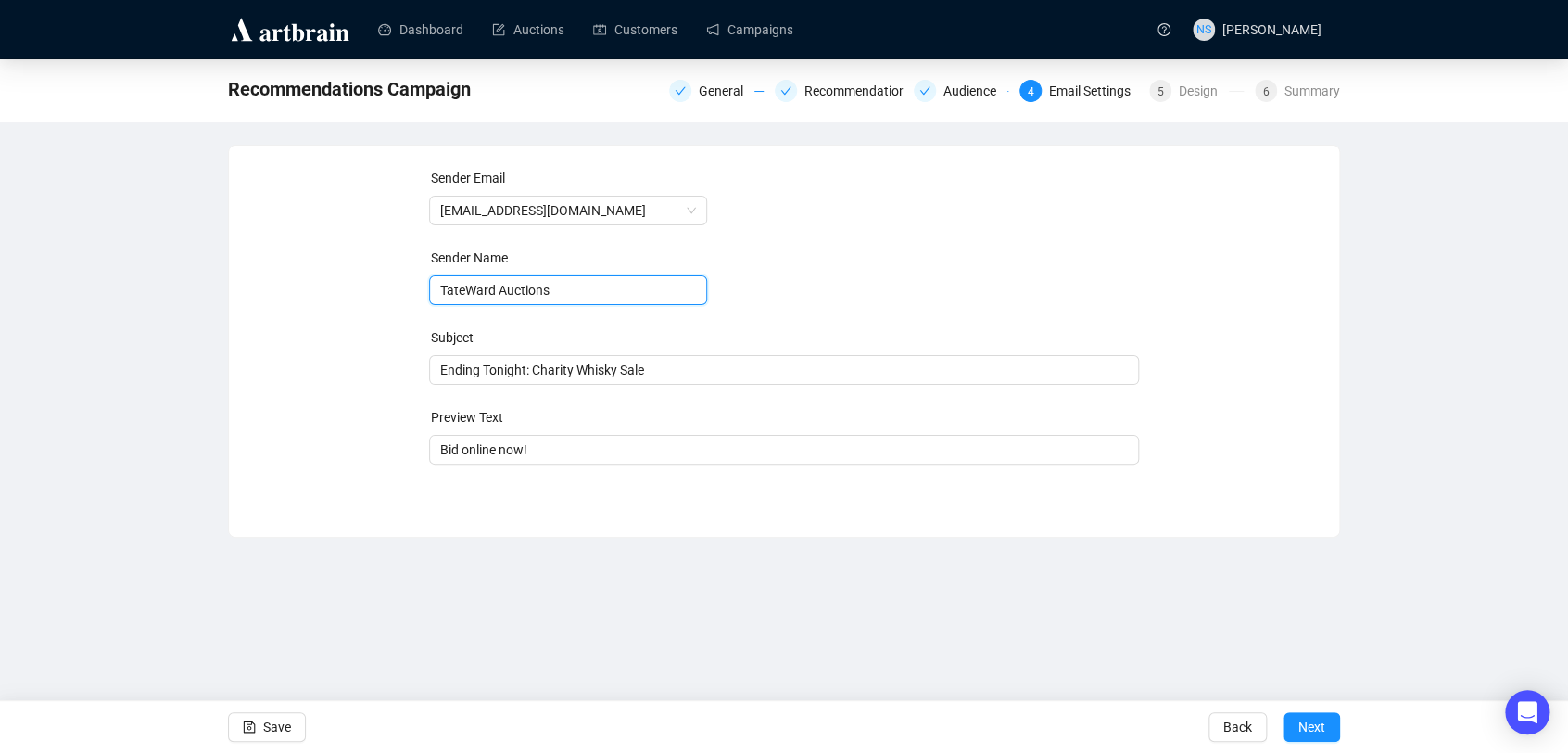
click at [465, 284] on input "TateWard Auctions" at bounding box center [568, 290] width 278 height 29
type input "[PERSON_NAME] Auctions"
click at [400, 435] on div "Sender Email [EMAIL_ADDRESS][DOMAIN_NAME] Sender Name [PERSON_NAME] Auctions Su…" at bounding box center [784, 327] width 1066 height 319
click at [451, 376] on span "Ending Tonight: Charity Whisky Sale" at bounding box center [785, 369] width 711 height 15
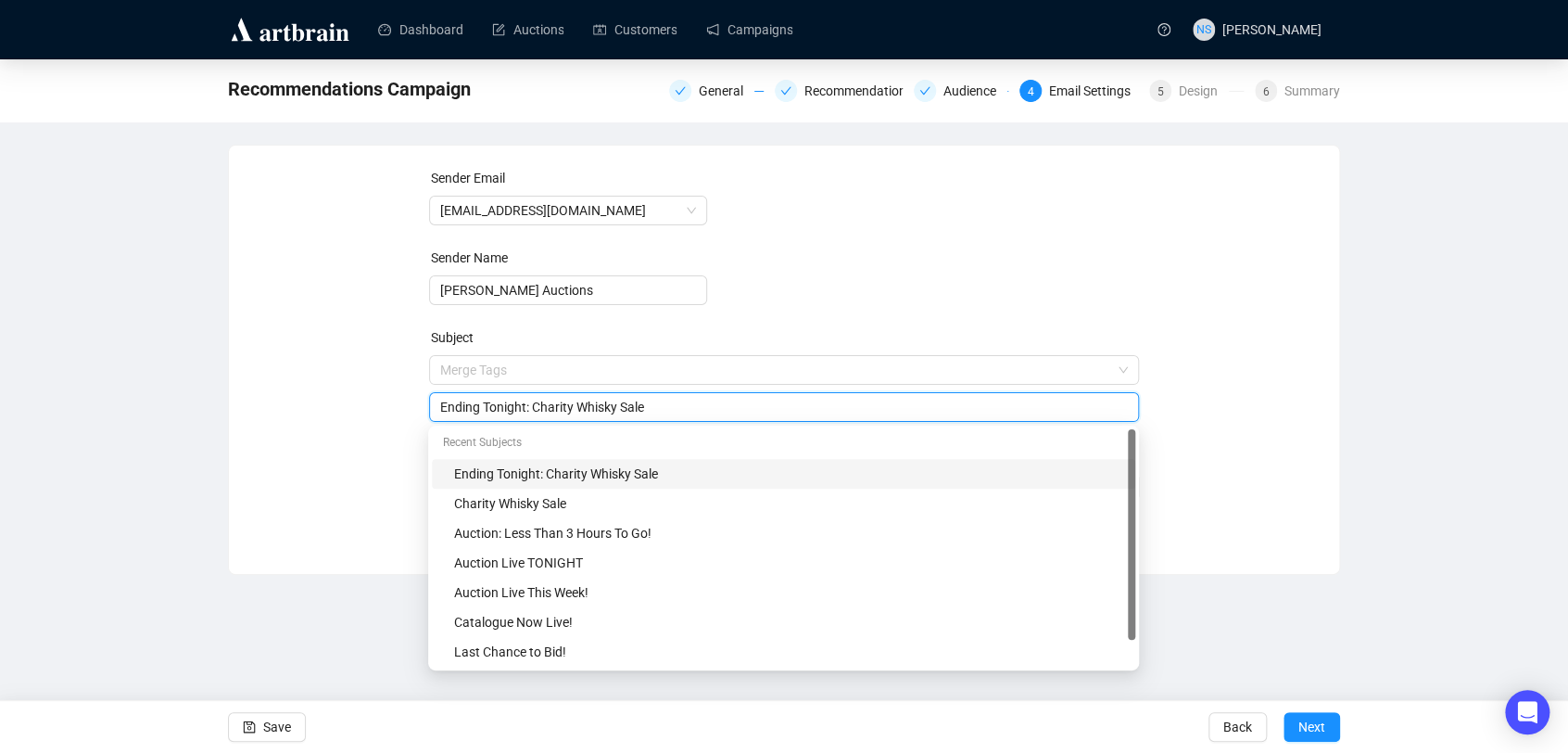
click at [408, 404] on div "Sender Email [EMAIL_ADDRESS][DOMAIN_NAME] Sender Name [PERSON_NAME] Auctions Su…" at bounding box center [784, 346] width 1066 height 356
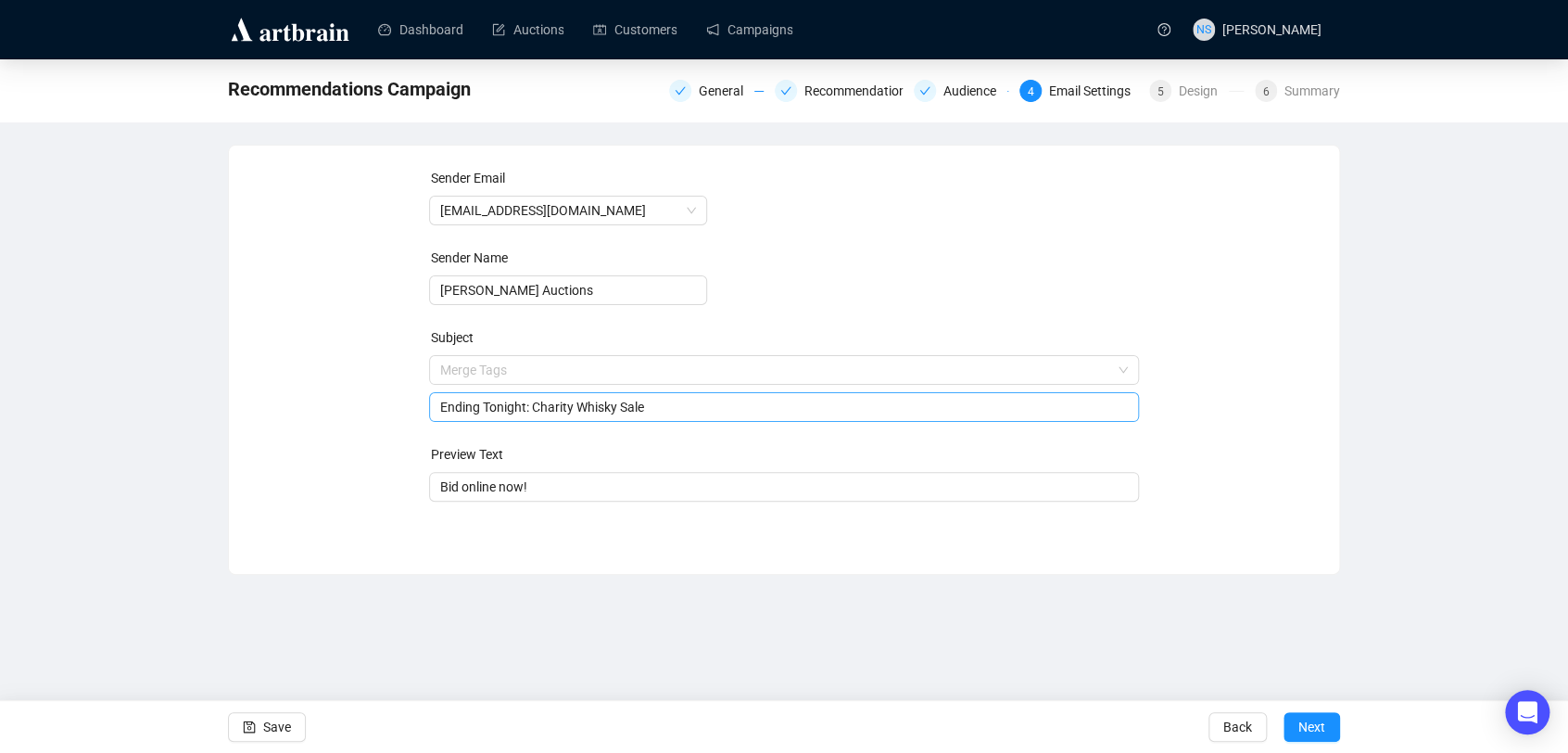
click at [465, 407] on input "Ending Tonight: Charity Whisky Sale" at bounding box center [784, 406] width 688 height 21
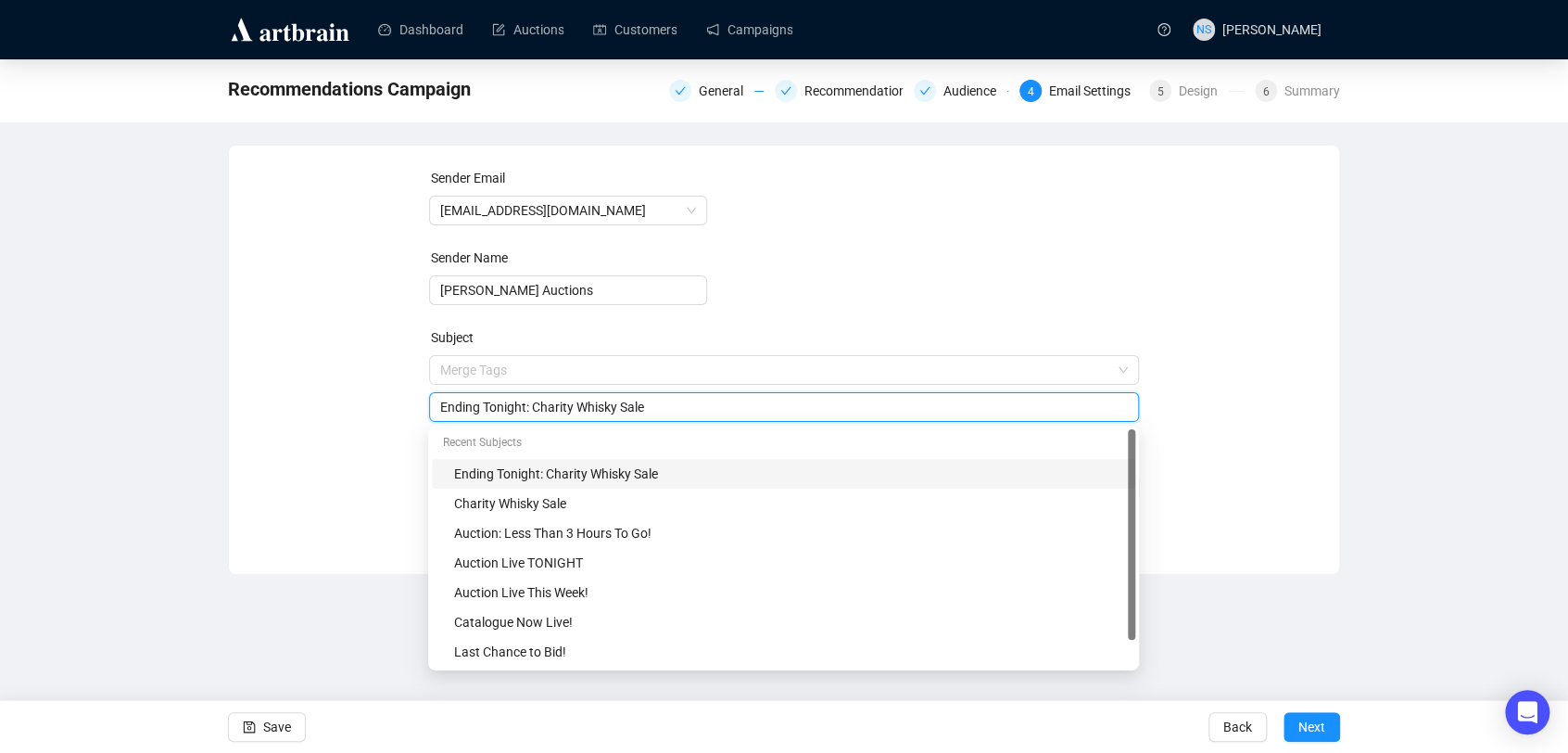
click at [465, 407] on input "Ending Tonight: Charity Whisky Sale" at bounding box center [784, 406] width 688 height 21
type input "By Collectors For Collectors: The Online Auction"
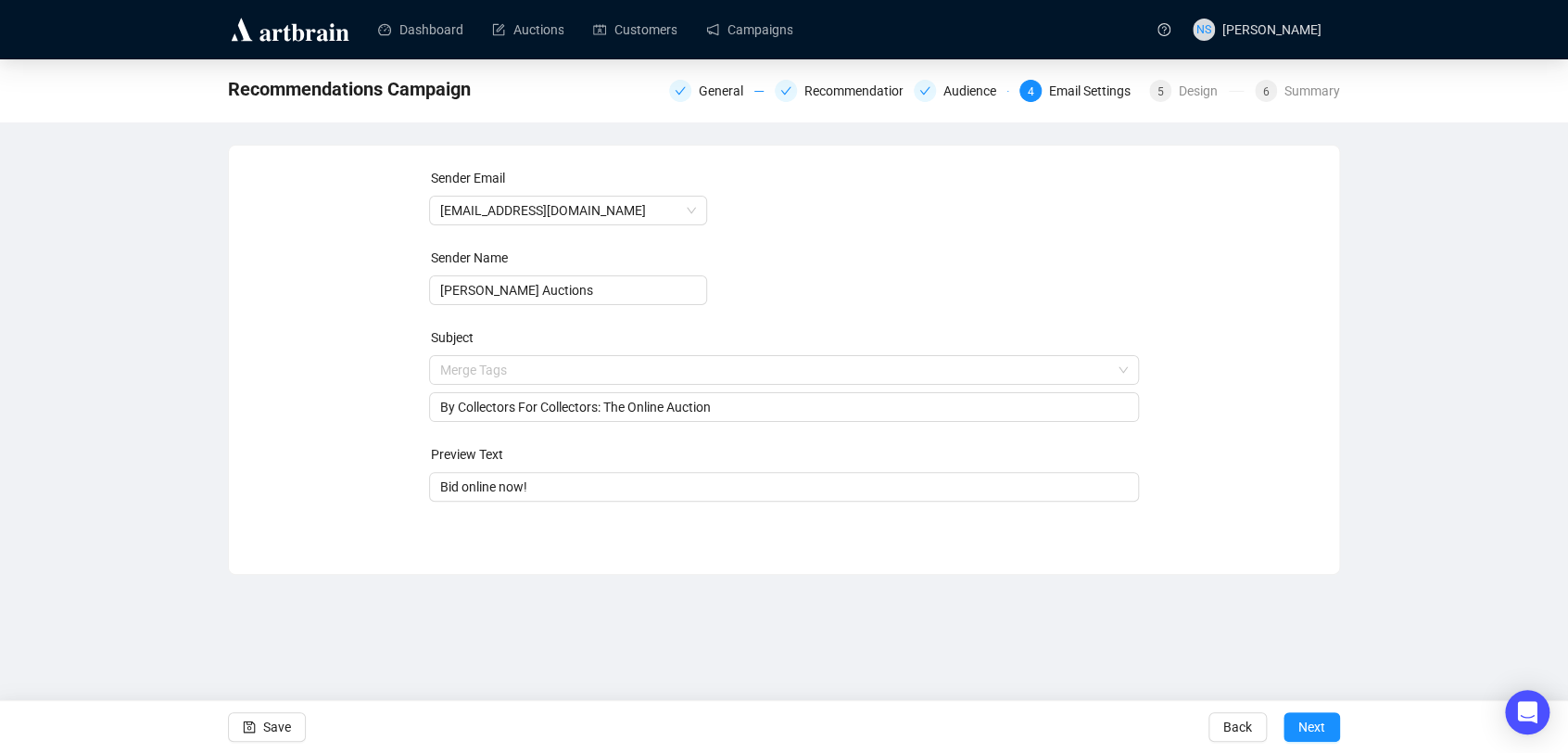
click at [337, 450] on div "Sender Email [EMAIL_ADDRESS][DOMAIN_NAME] Sender Name [PERSON_NAME] Auctions Su…" at bounding box center [784, 346] width 1066 height 356
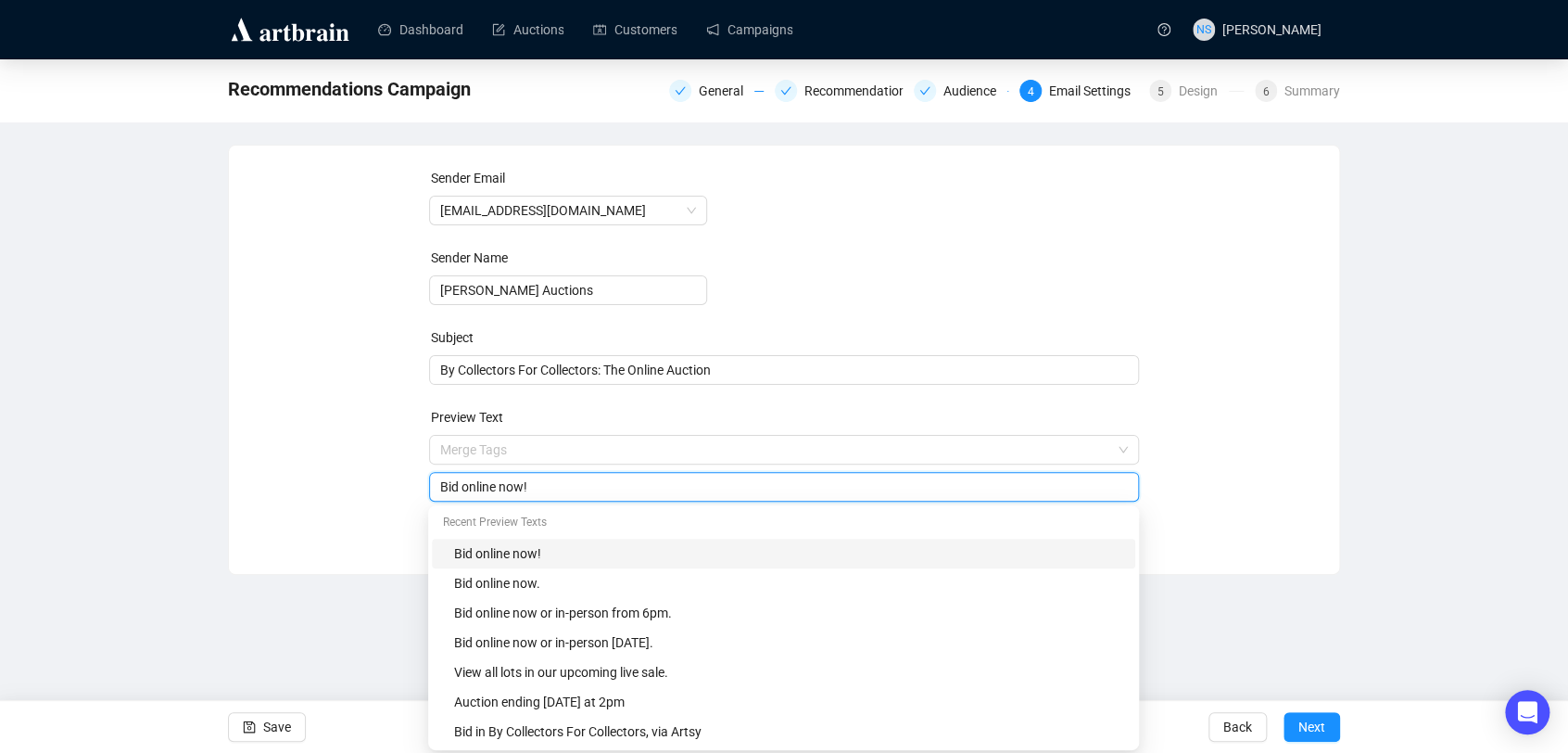
click at [568, 490] on input "Bid online now!" at bounding box center [784, 486] width 688 height 21
type input "View our catalogue now."
click at [1336, 446] on div "Sender Email [EMAIL_ADDRESS][DOMAIN_NAME] Sender Name [PERSON_NAME] Auctions Su…" at bounding box center [784, 346] width 1110 height 400
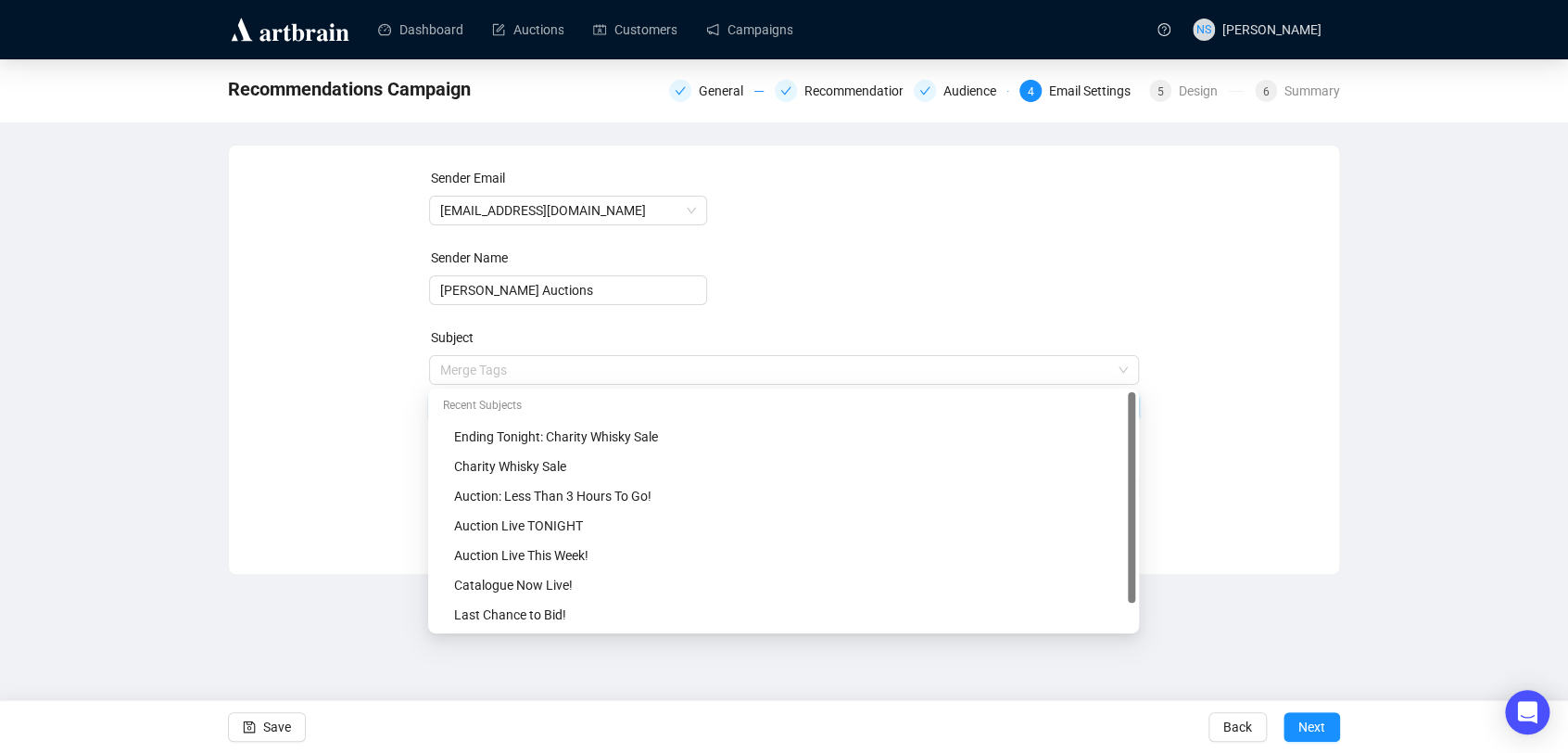
click at [607, 369] on span "Merge Tags By Collectors For Collectors: The Online Auction" at bounding box center [785, 388] width 711 height 52
click at [607, 369] on input "search" at bounding box center [776, 370] width 672 height 27
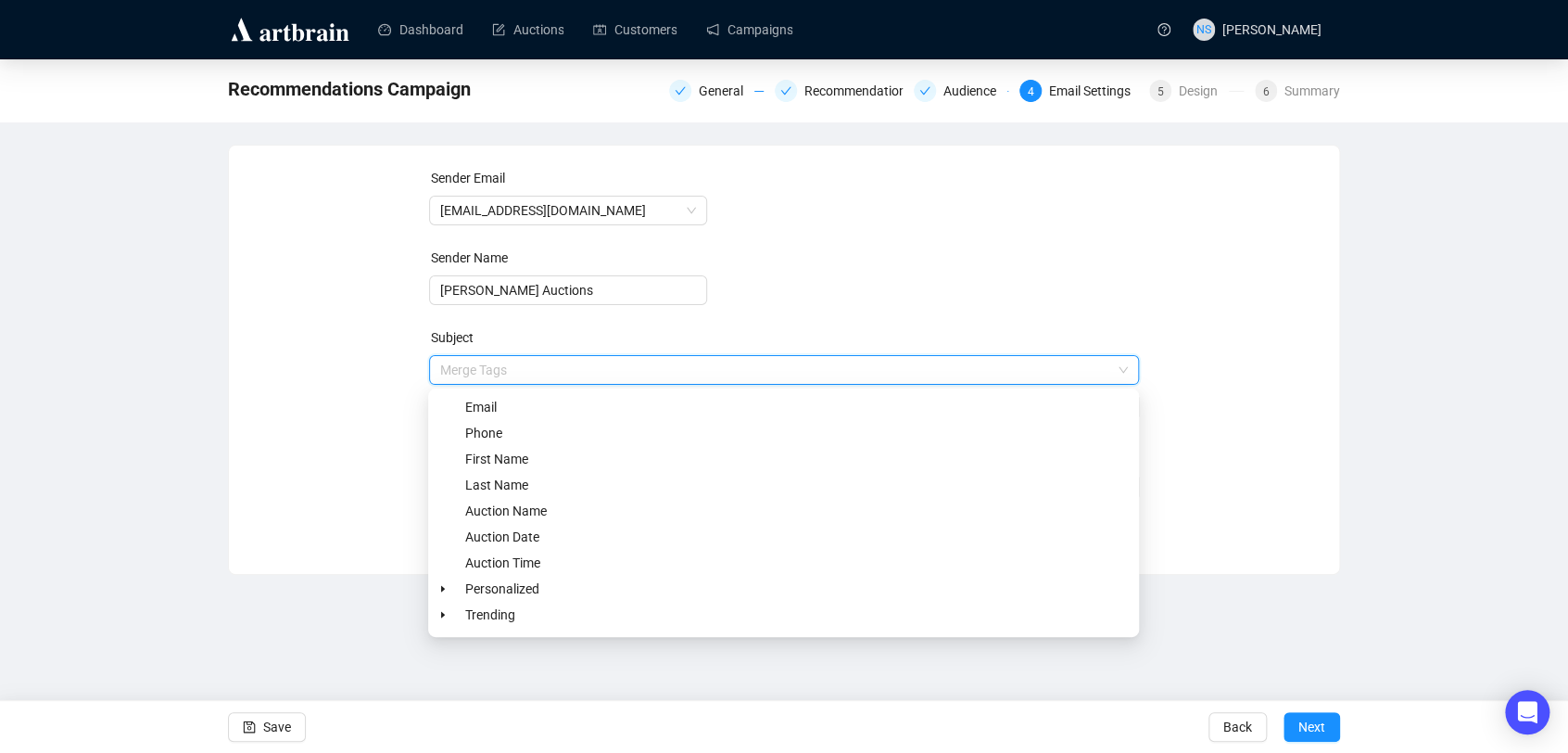
click at [341, 417] on div "Sender Email [EMAIL_ADDRESS][DOMAIN_NAME] Sender Name [PERSON_NAME] Auctions Su…" at bounding box center [784, 346] width 1066 height 356
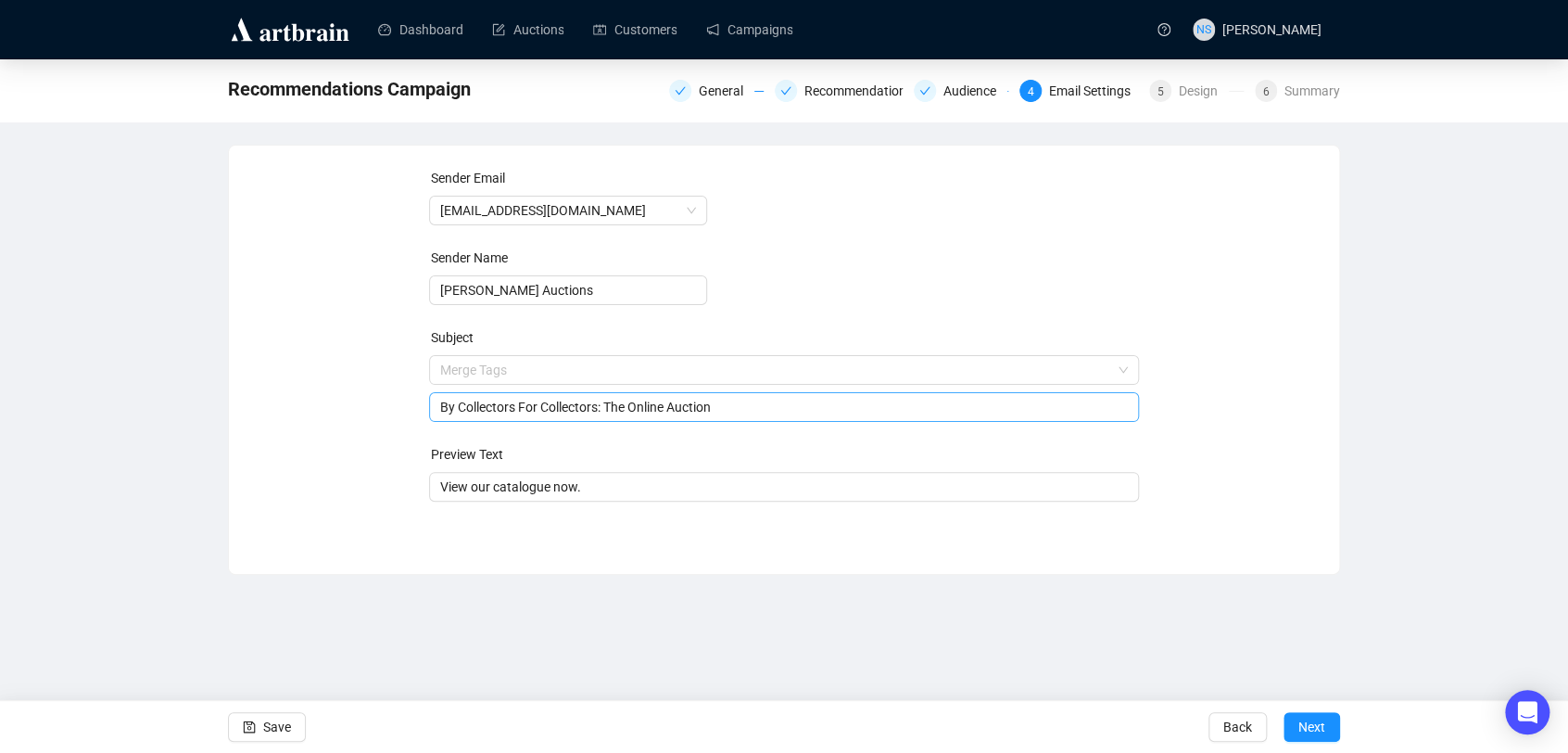
click at [615, 408] on input "By Collectors For Collectors: The Online Auction" at bounding box center [784, 406] width 688 height 21
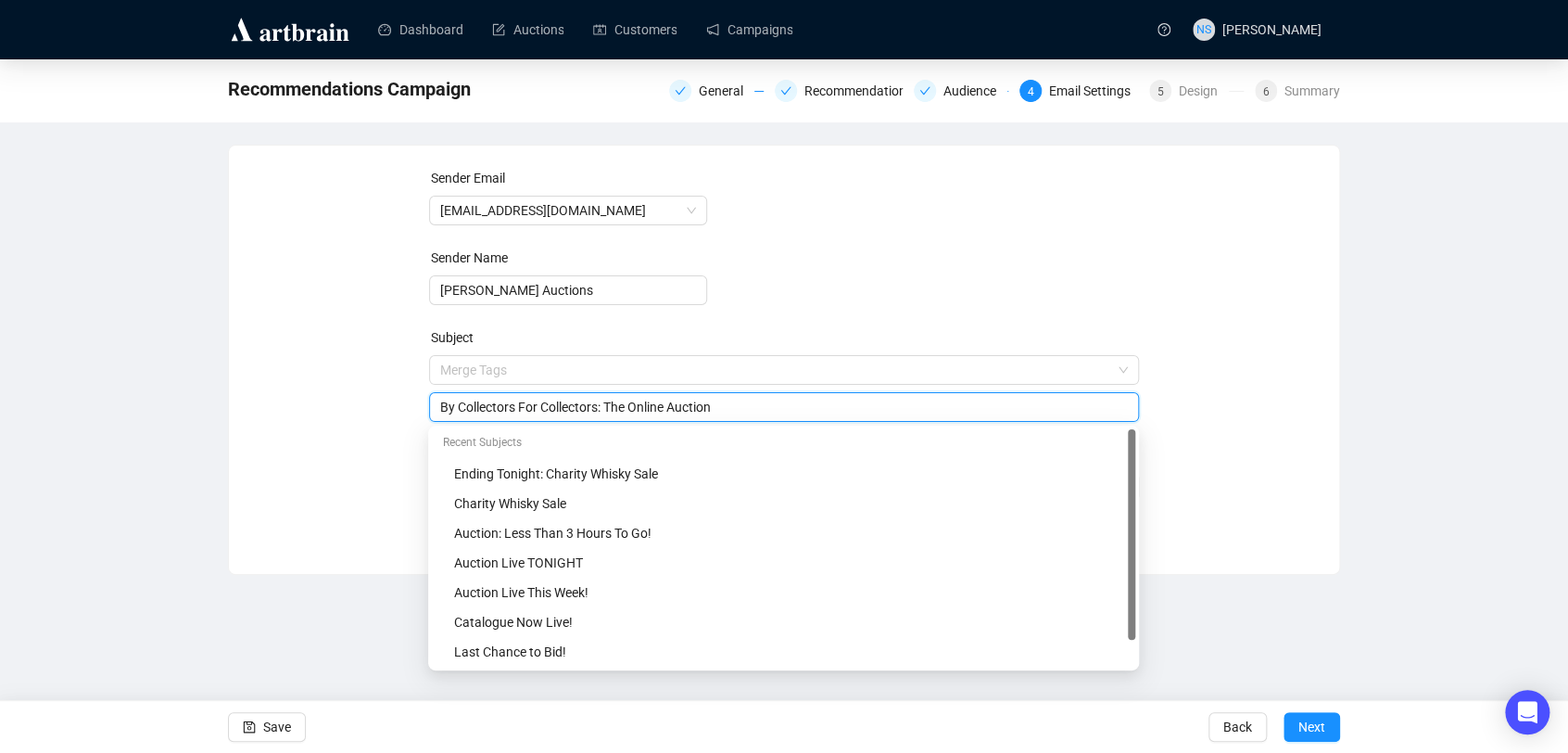
click at [615, 408] on input "By Collectors For Collectors: The Online Auction" at bounding box center [784, 406] width 688 height 21
click at [669, 413] on input "By Collectors For Collectors: Online Auction" at bounding box center [784, 406] width 688 height 21
type input "By Collectors For Collectors: Online [DATE]"
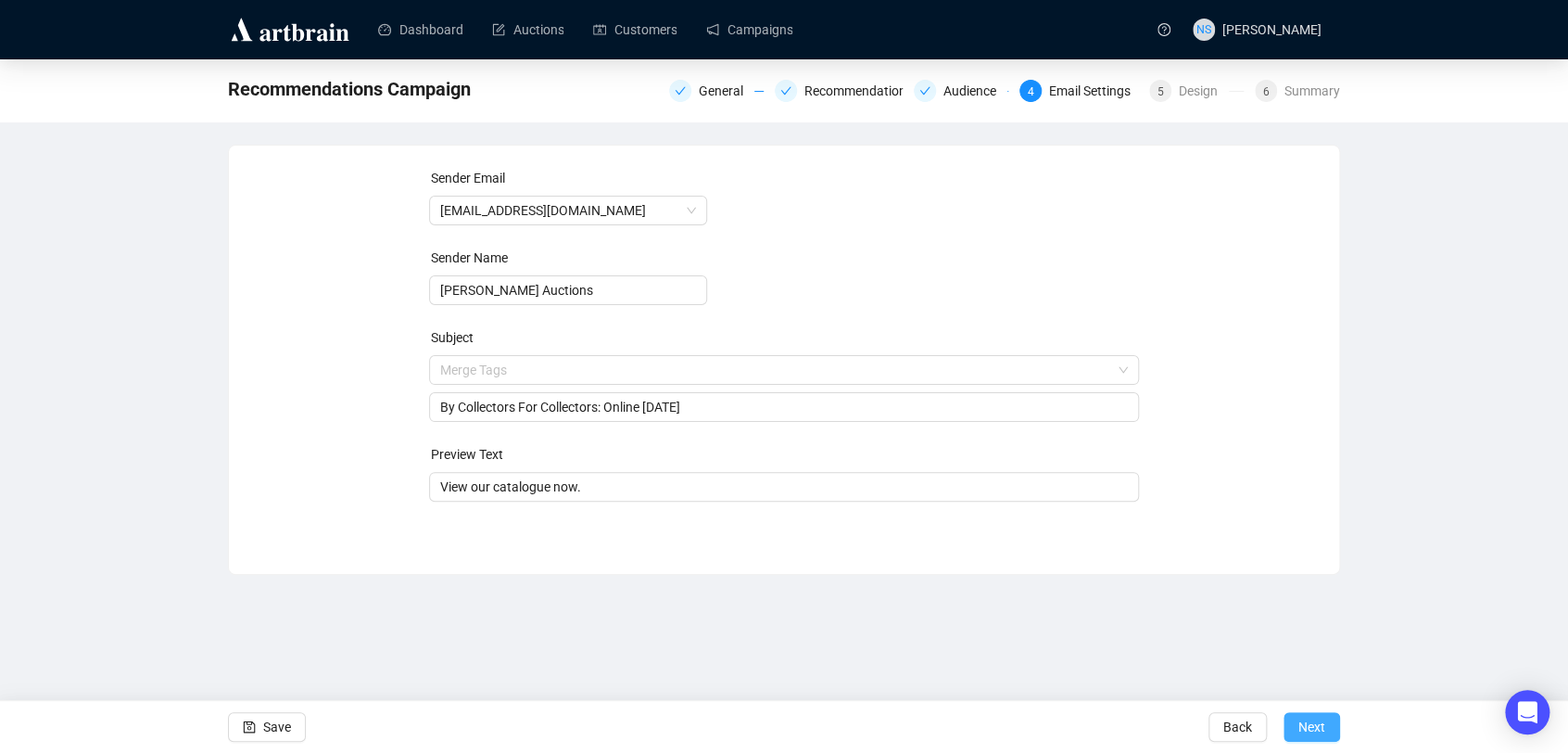
click at [1331, 724] on button "Next" at bounding box center [1312, 727] width 57 height 29
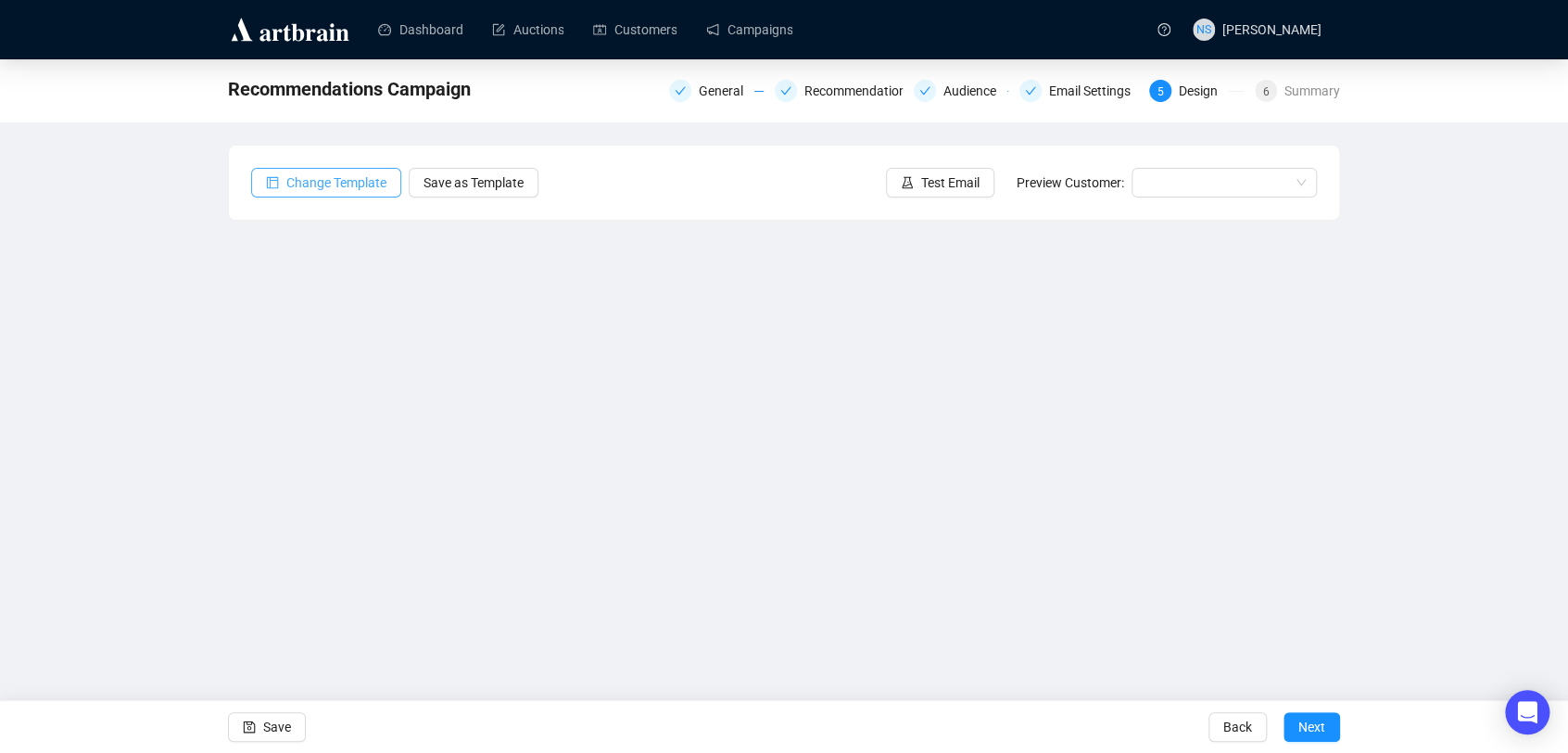
click at [342, 178] on span "Change Template" at bounding box center [336, 183] width 101 height 21
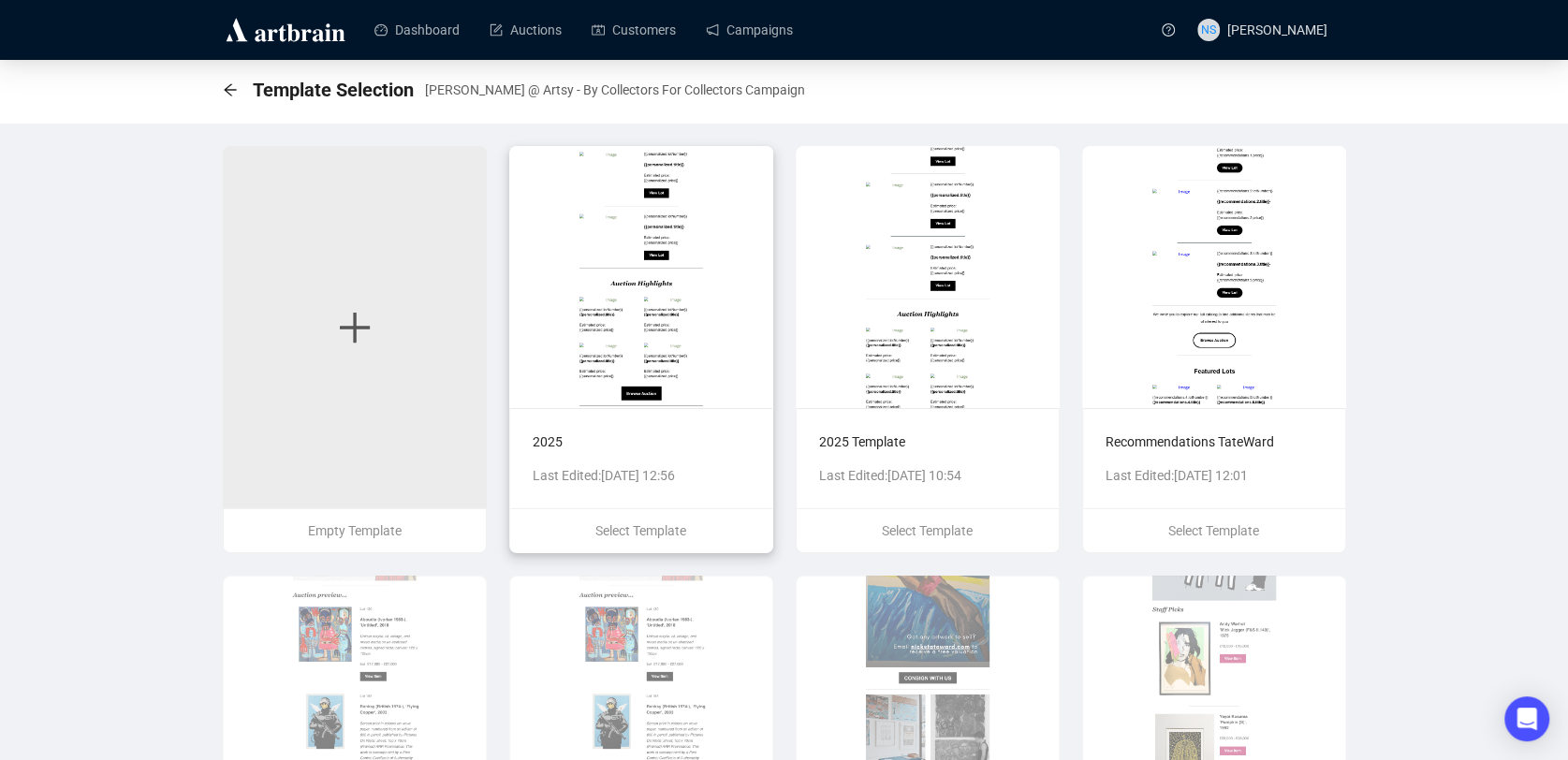
click at [644, 282] on img at bounding box center [641, 277] width 264 height 262
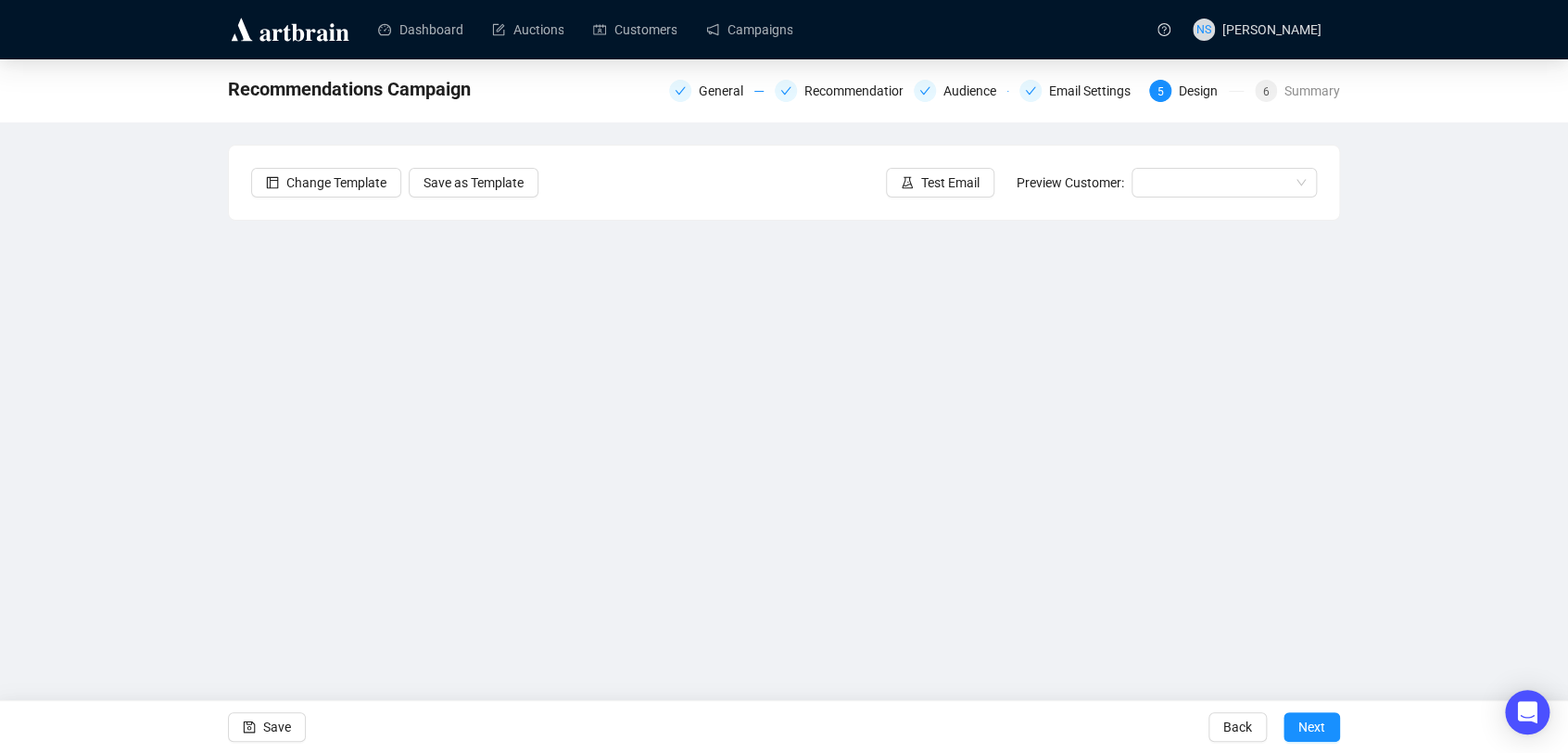
click at [1430, 371] on div "Recommendations Campaign General Recommendations Audience Email Settings 5 Desi…" at bounding box center [784, 373] width 1568 height 628
click at [174, 436] on div "Recommendations Campaign General Recommendations Audience Email Settings 5 Desi…" at bounding box center [784, 373] width 1568 height 628
click at [220, 376] on div "Recommendations Campaign General Recommendations Audience Email Settings 5 Desi…" at bounding box center [784, 373] width 1568 height 628
click at [258, 731] on button "Save" at bounding box center [268, 727] width 78 height 29
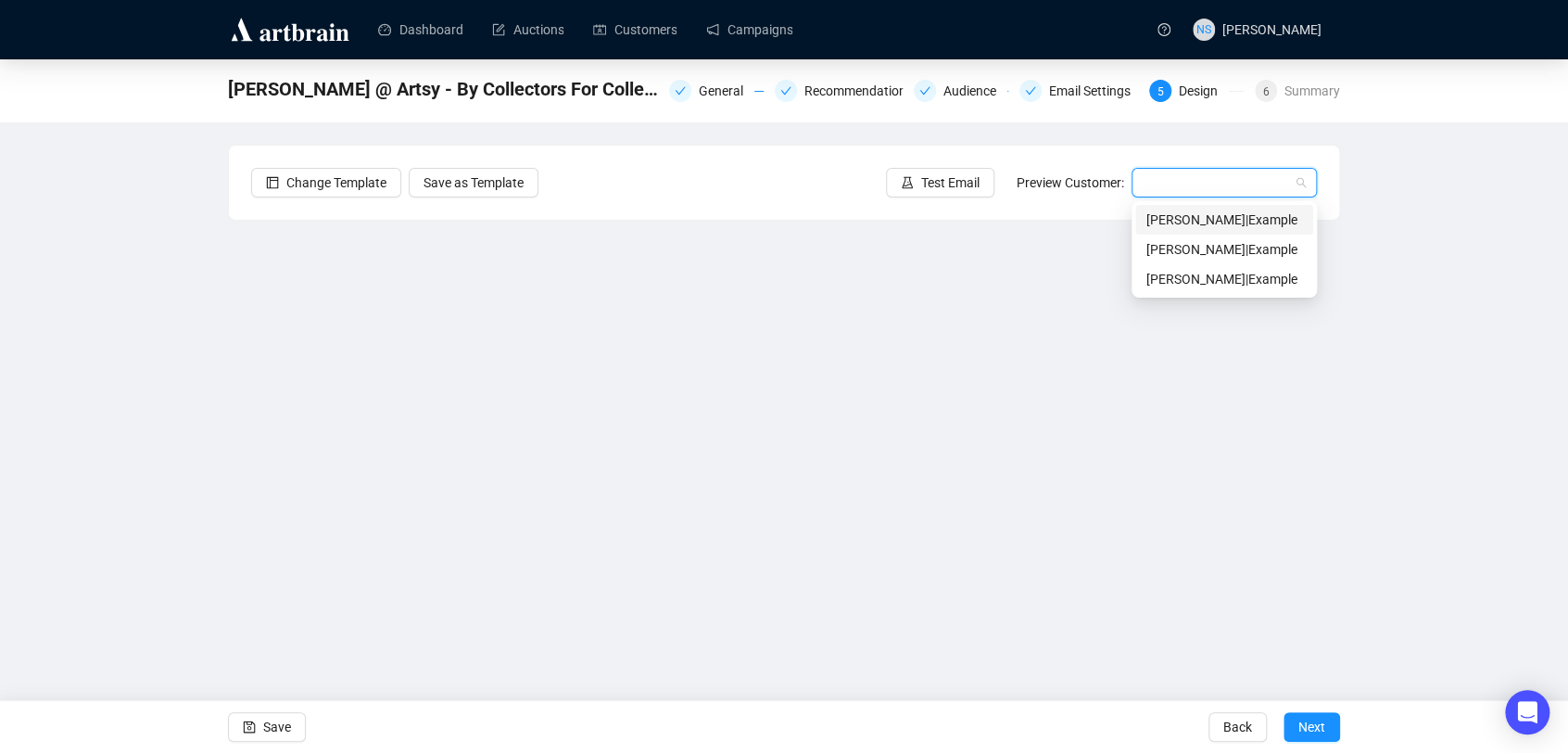
click at [1156, 183] on input "search" at bounding box center [1217, 183] width 146 height 27
click at [1155, 230] on div "[PERSON_NAME] | Example" at bounding box center [1223, 220] width 155 height 21
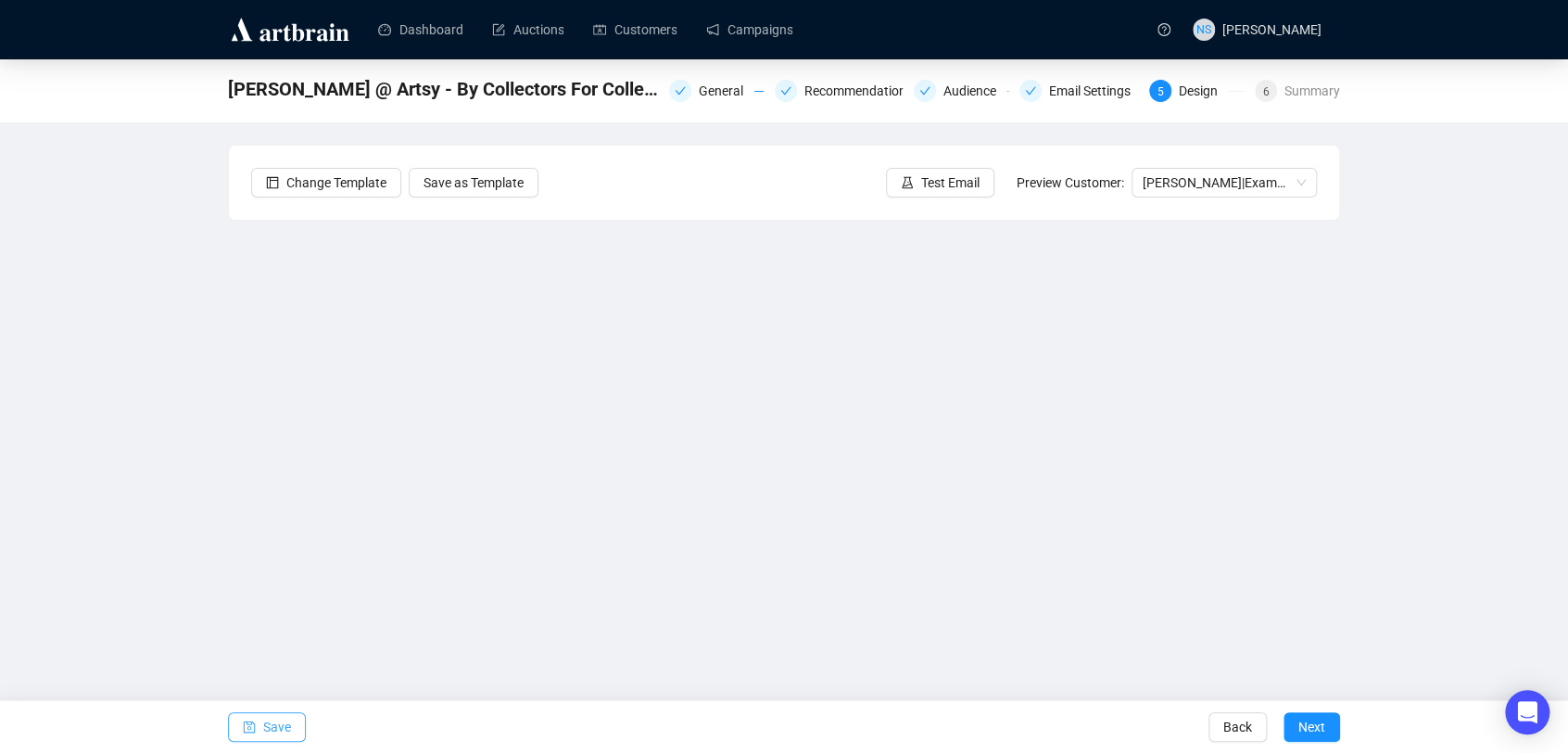
click at [257, 732] on button "Save" at bounding box center [268, 727] width 78 height 29
click at [942, 191] on span "Test Email" at bounding box center [951, 183] width 59 height 21
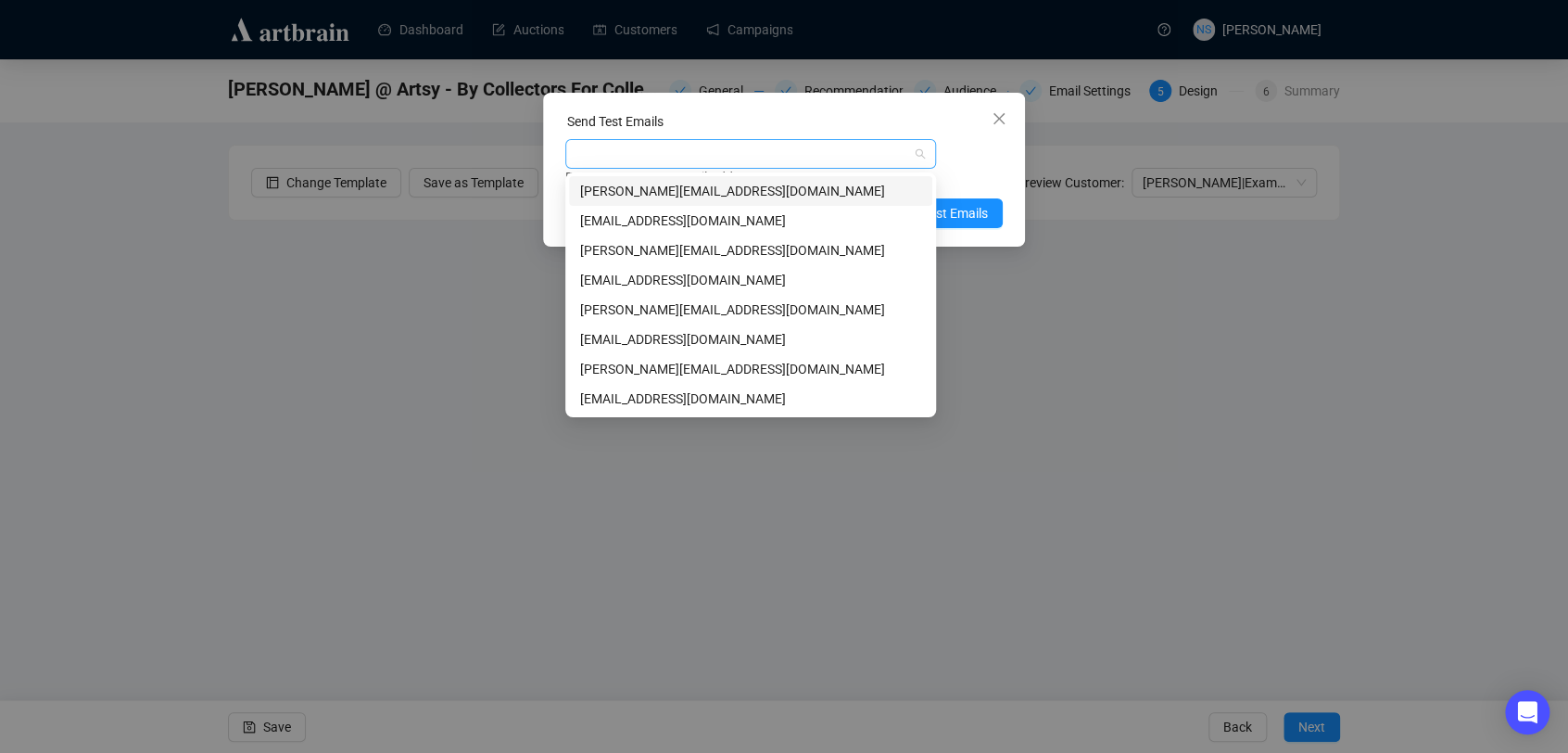
click at [851, 163] on div at bounding box center [741, 153] width 344 height 26
click at [853, 396] on div "[EMAIL_ADDRESS][DOMAIN_NAME]" at bounding box center [750, 398] width 341 height 21
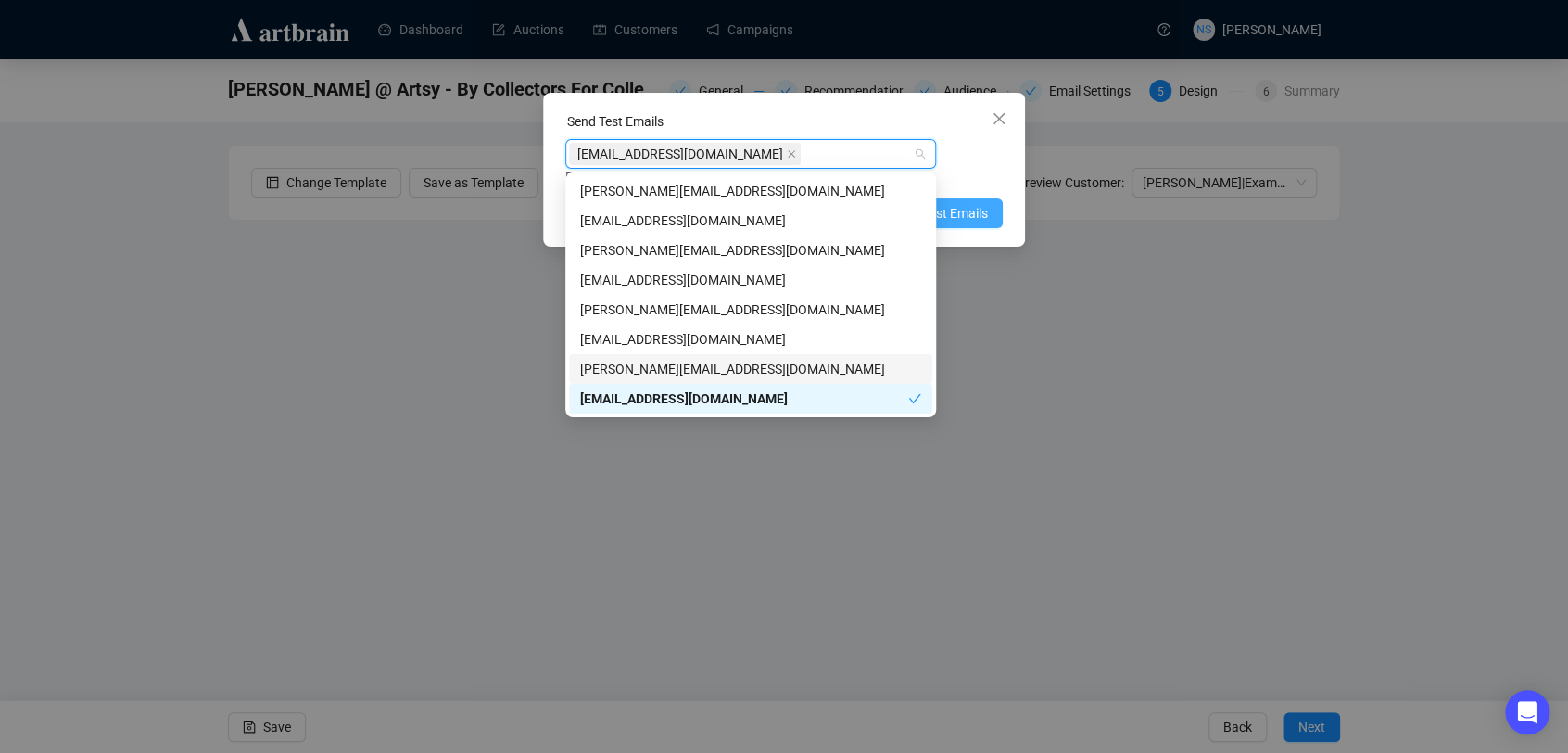
click at [975, 213] on span "Send Test Emails" at bounding box center [939, 213] width 97 height 21
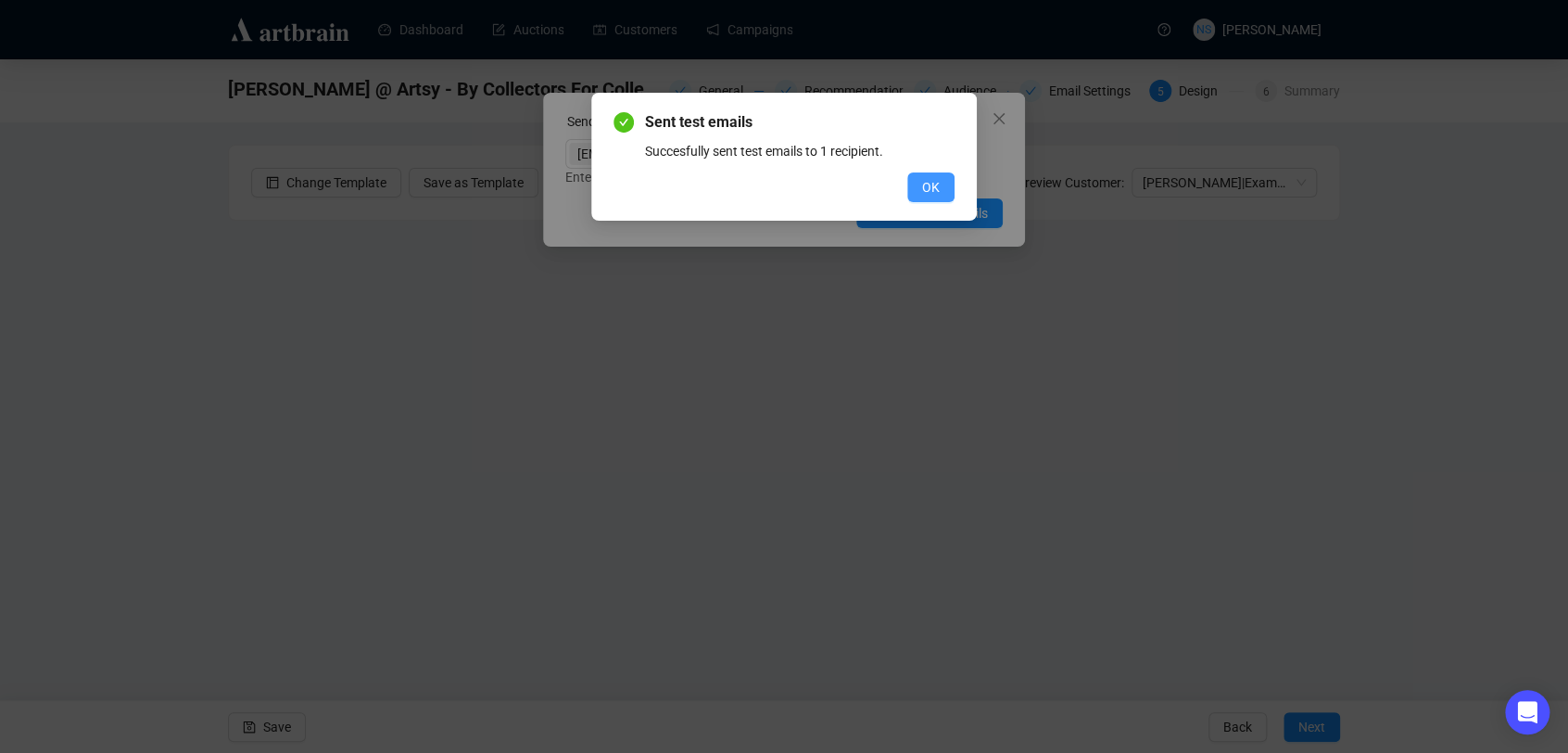
click at [923, 188] on span "OK" at bounding box center [931, 187] width 18 height 21
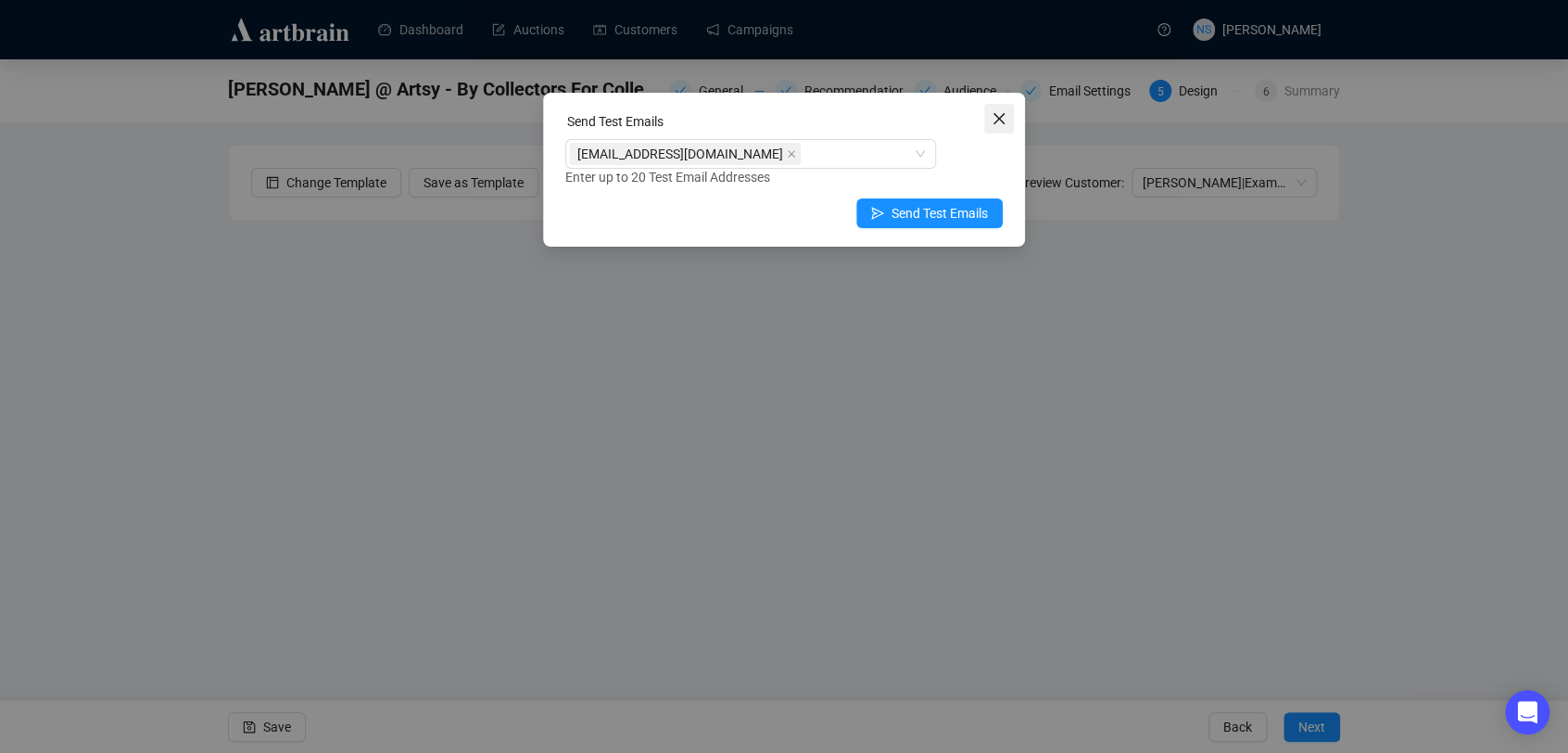
click at [997, 130] on button "Close" at bounding box center [999, 118] width 29 height 29
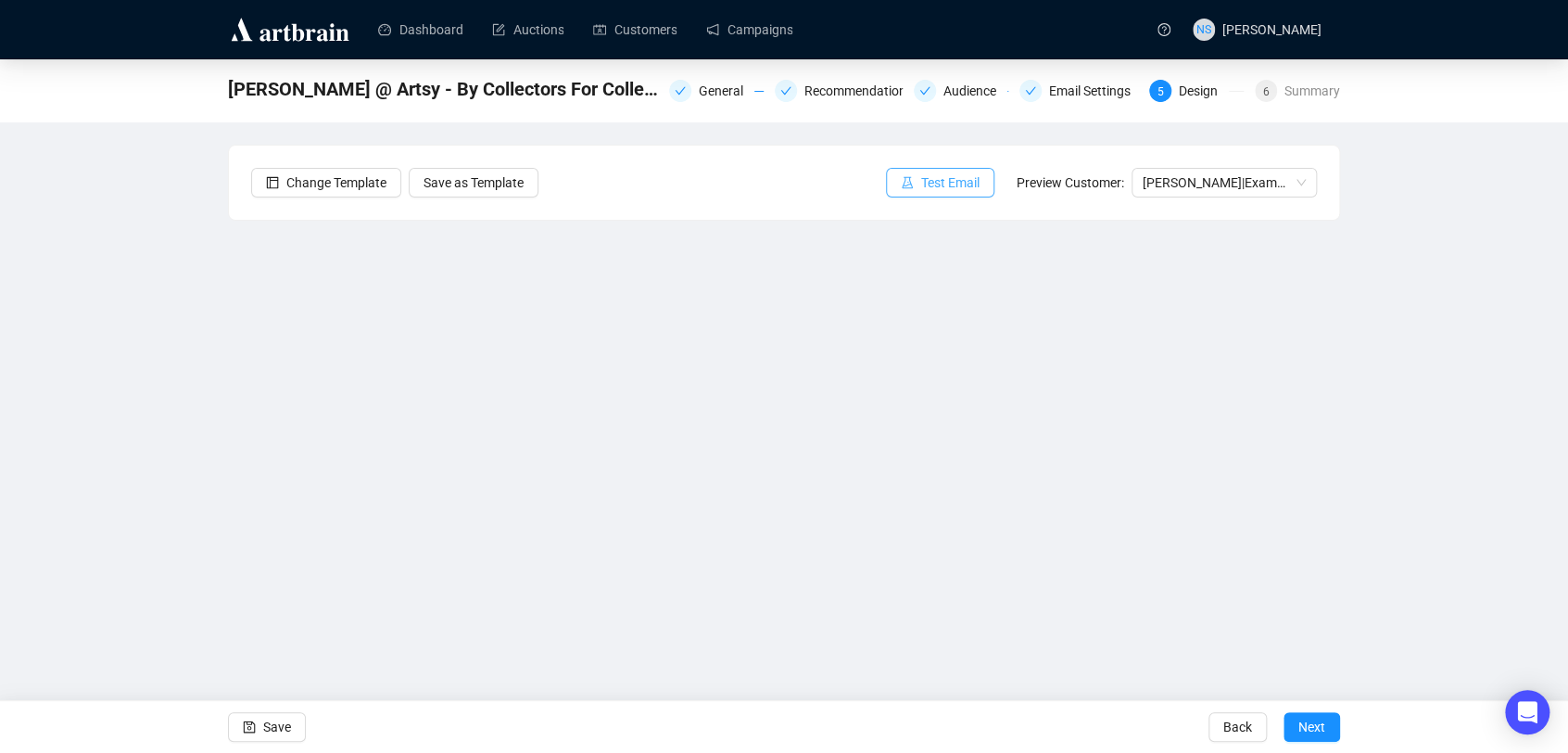
click at [955, 191] on span "Test Email" at bounding box center [951, 183] width 59 height 21
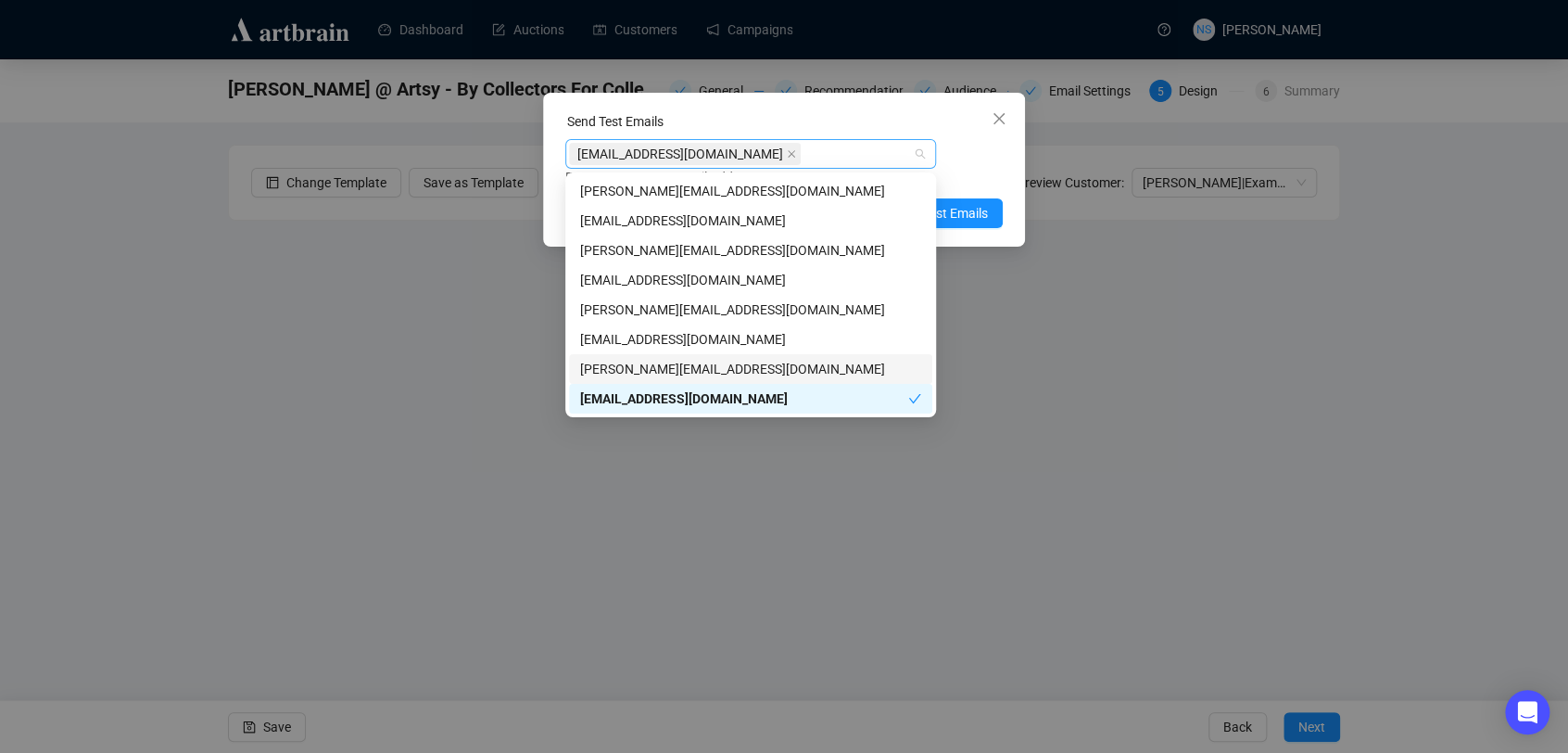
click at [804, 152] on div "[EMAIL_ADDRESS][DOMAIN_NAME]" at bounding box center [741, 153] width 344 height 26
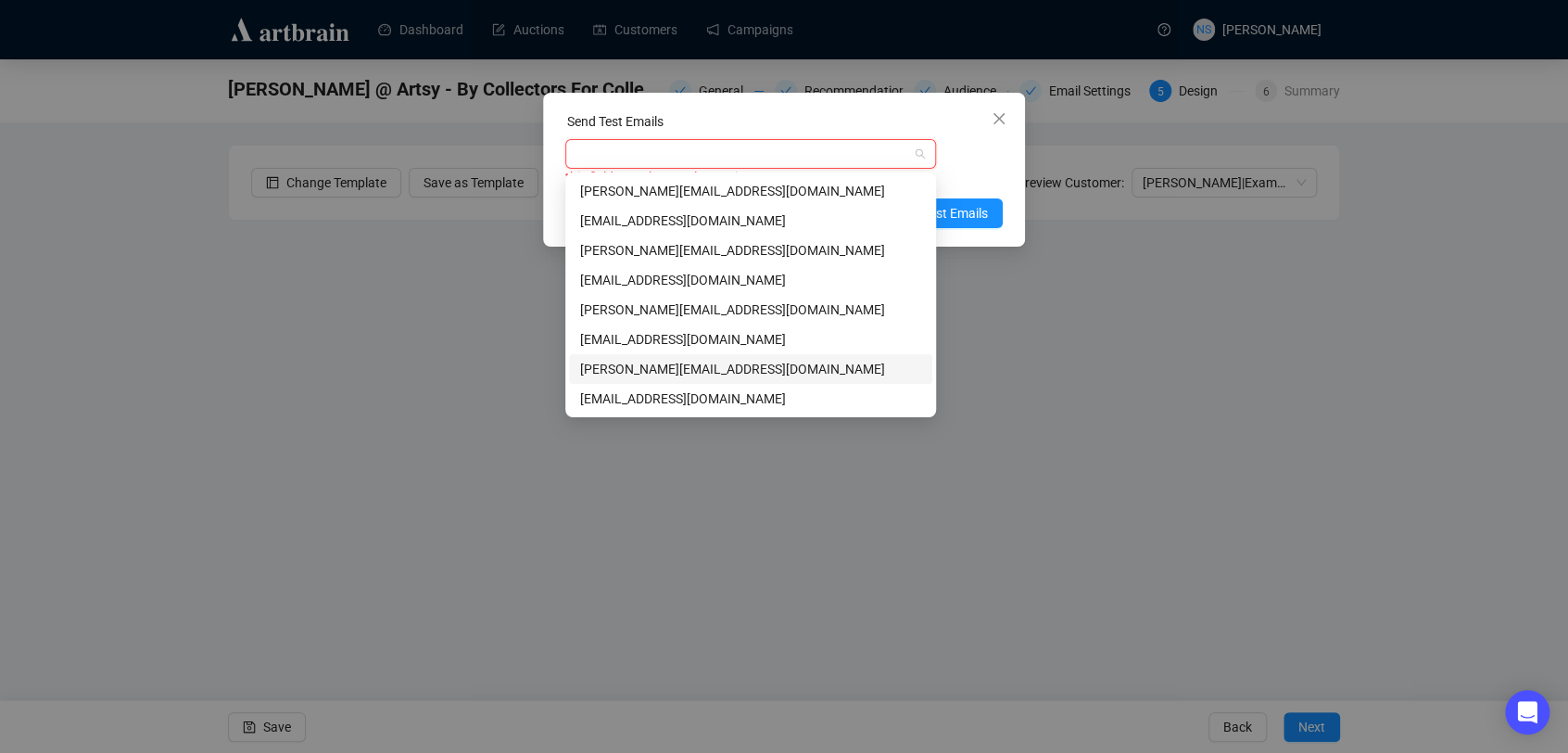
click at [669, 362] on div "[PERSON_NAME][EMAIL_ADDRESS][DOMAIN_NAME]" at bounding box center [750, 368] width 341 height 21
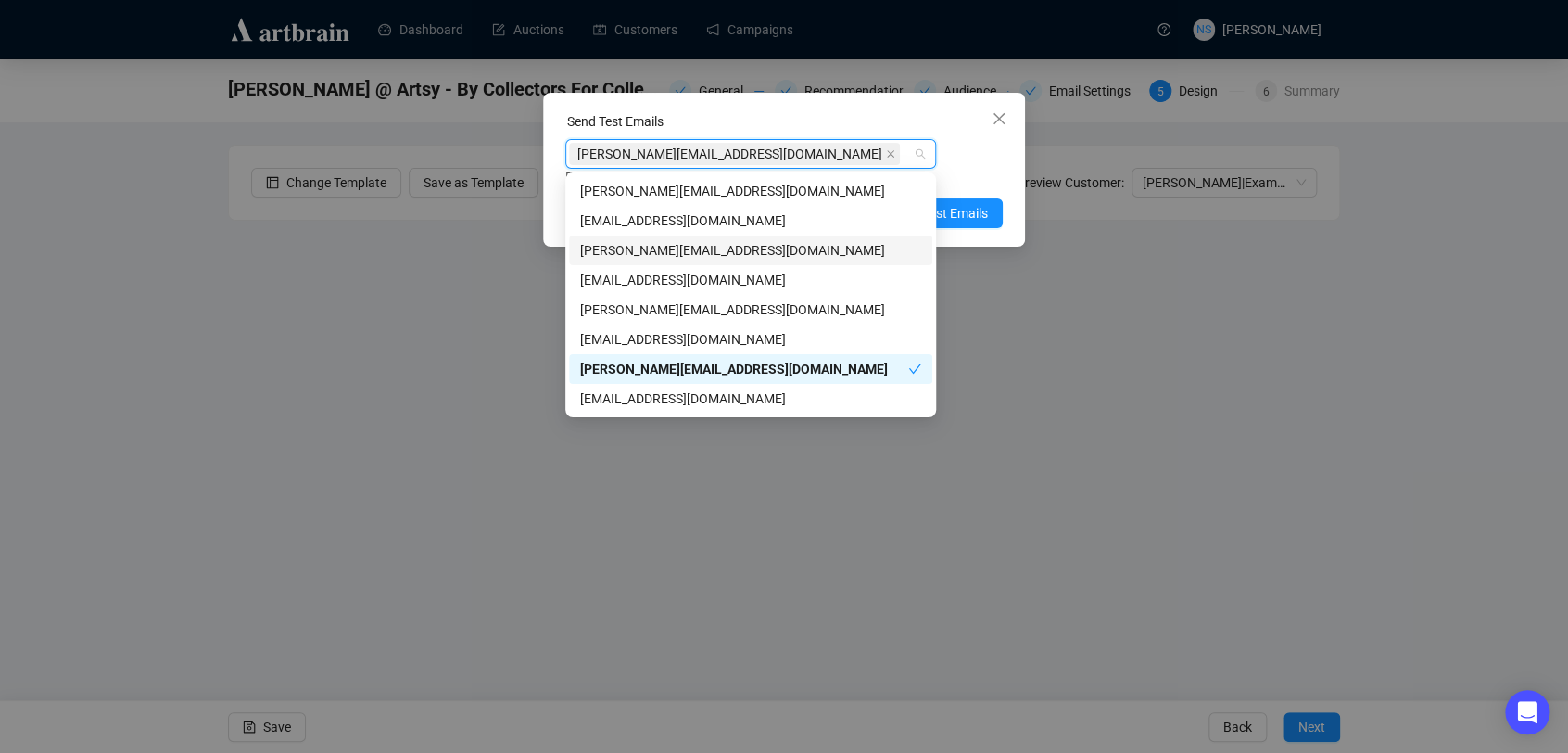
click at [1009, 174] on div "Send Test Emails [PERSON_NAME][EMAIL_ADDRESS][DOMAIN_NAME] Enter up to 20 Test …" at bounding box center [784, 170] width 482 height 154
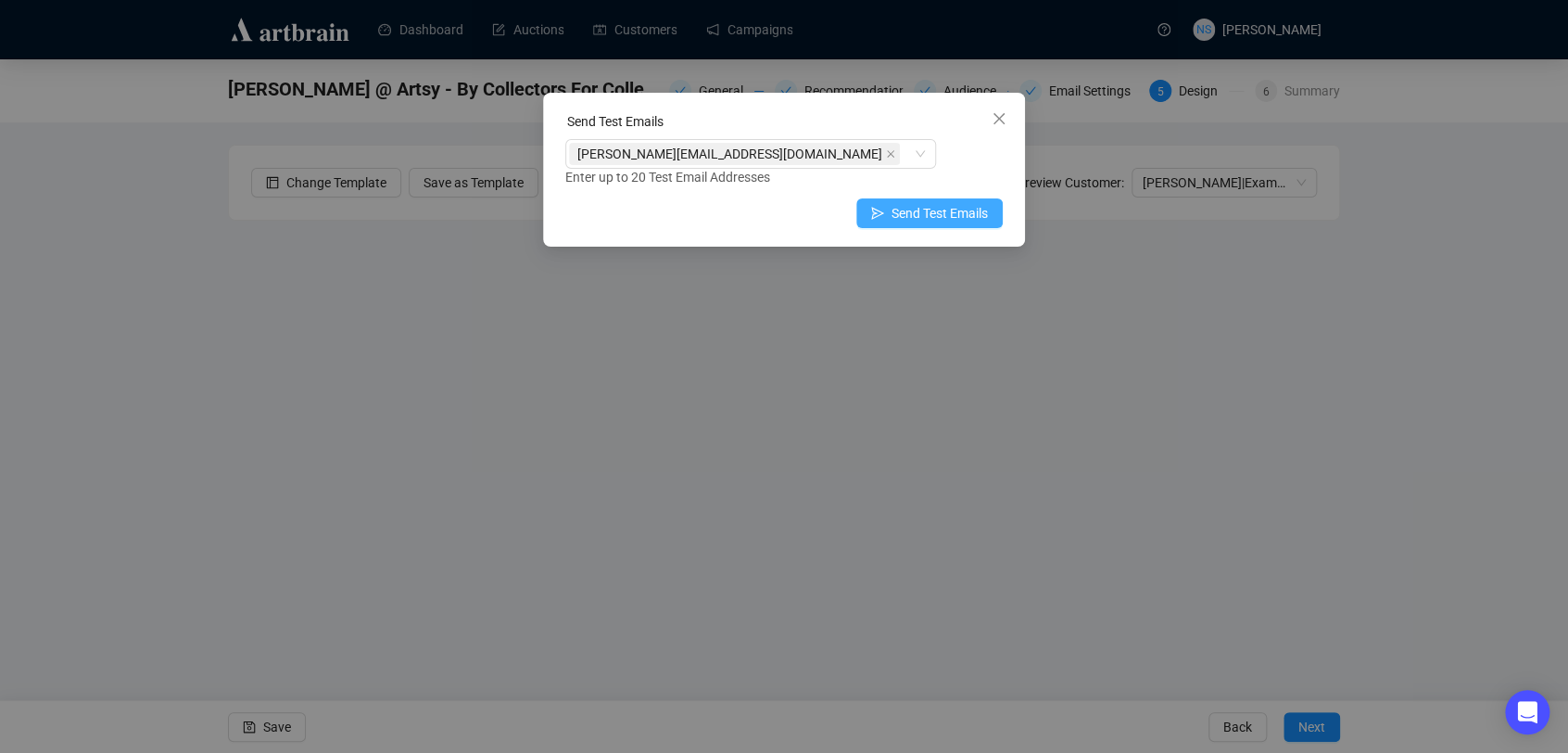
click at [978, 211] on span "Send Test Emails" at bounding box center [939, 213] width 97 height 21
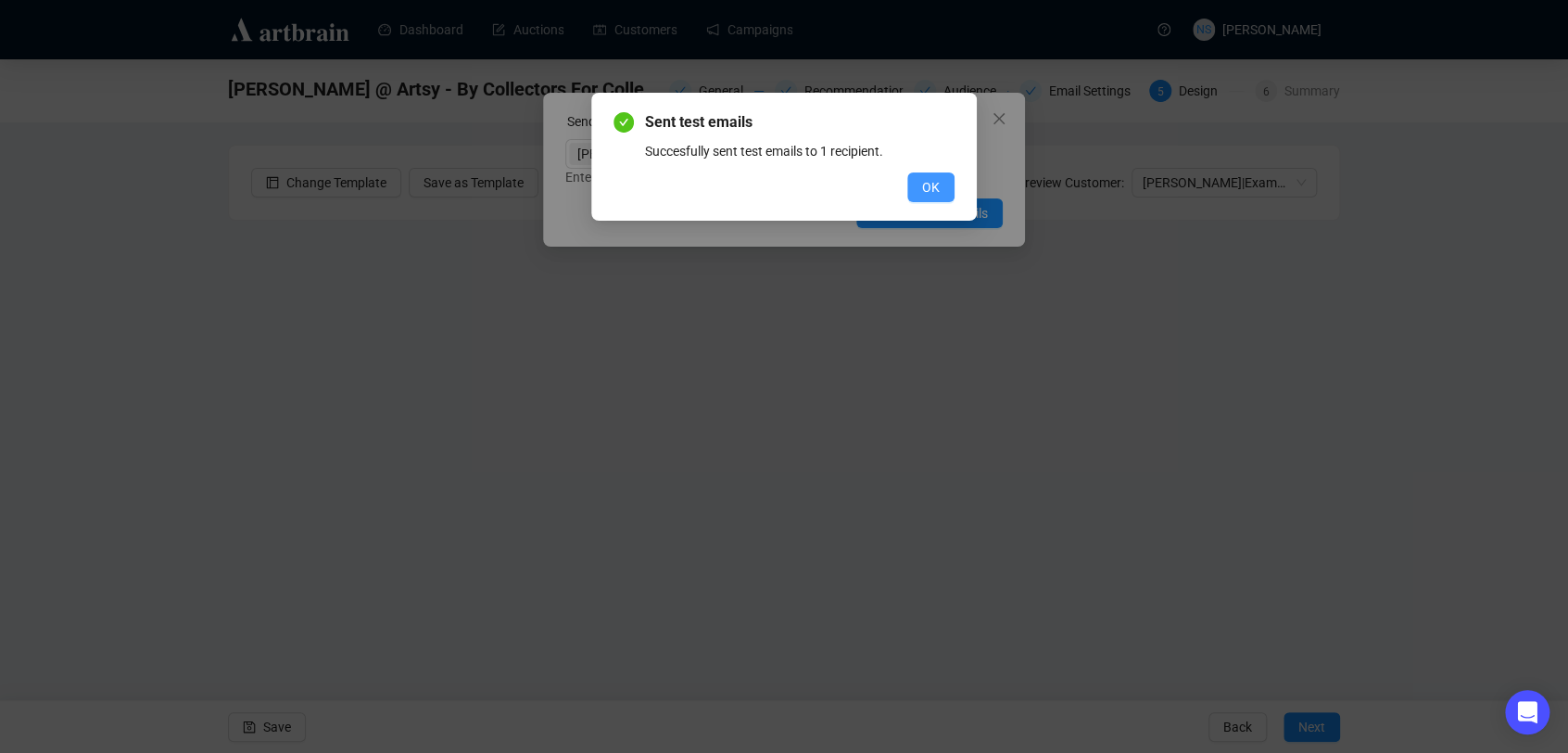
click at [936, 185] on span "OK" at bounding box center [931, 187] width 18 height 21
